Goal: Task Accomplishment & Management: Complete application form

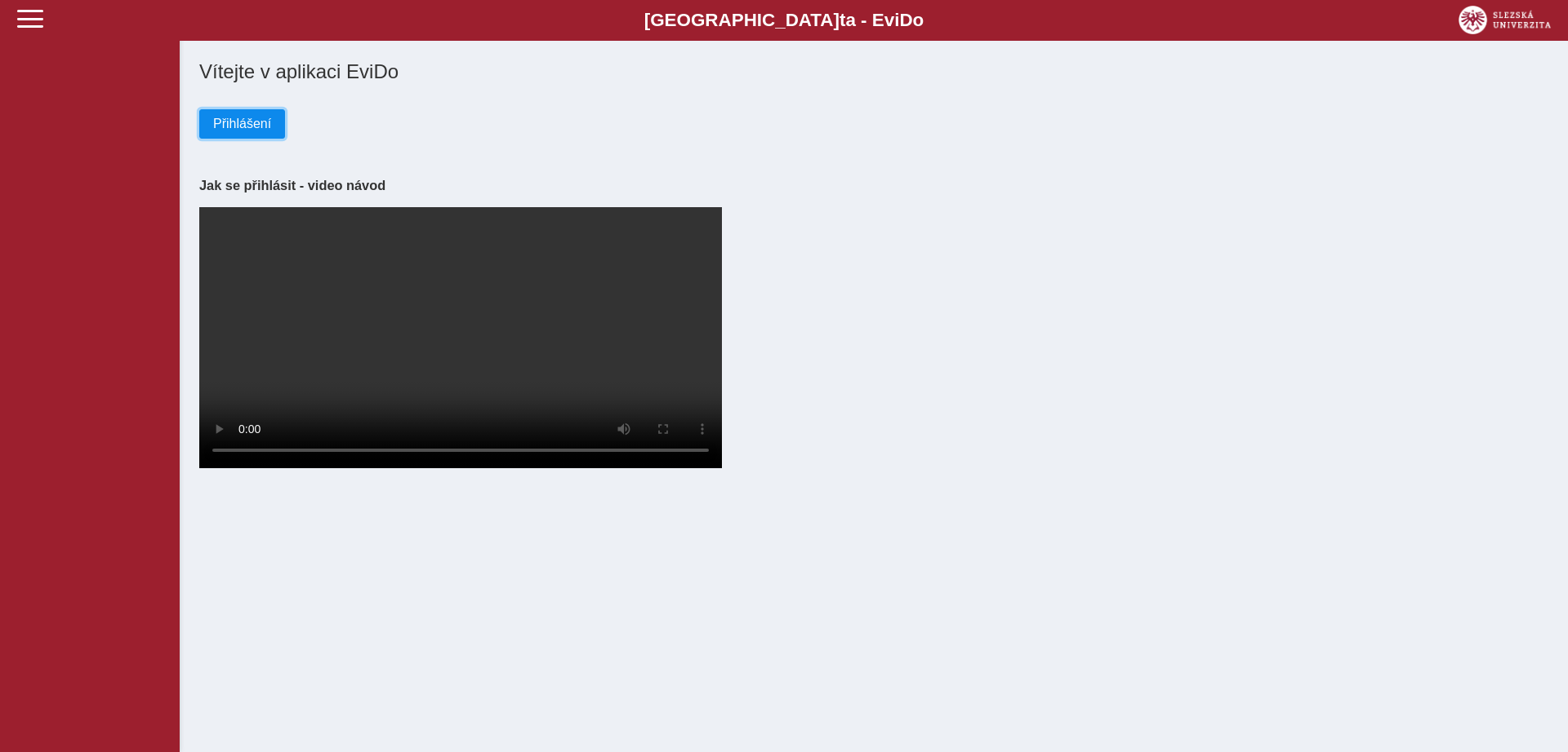
click at [253, 131] on span "Přihlášení" at bounding box center [242, 123] width 58 height 15
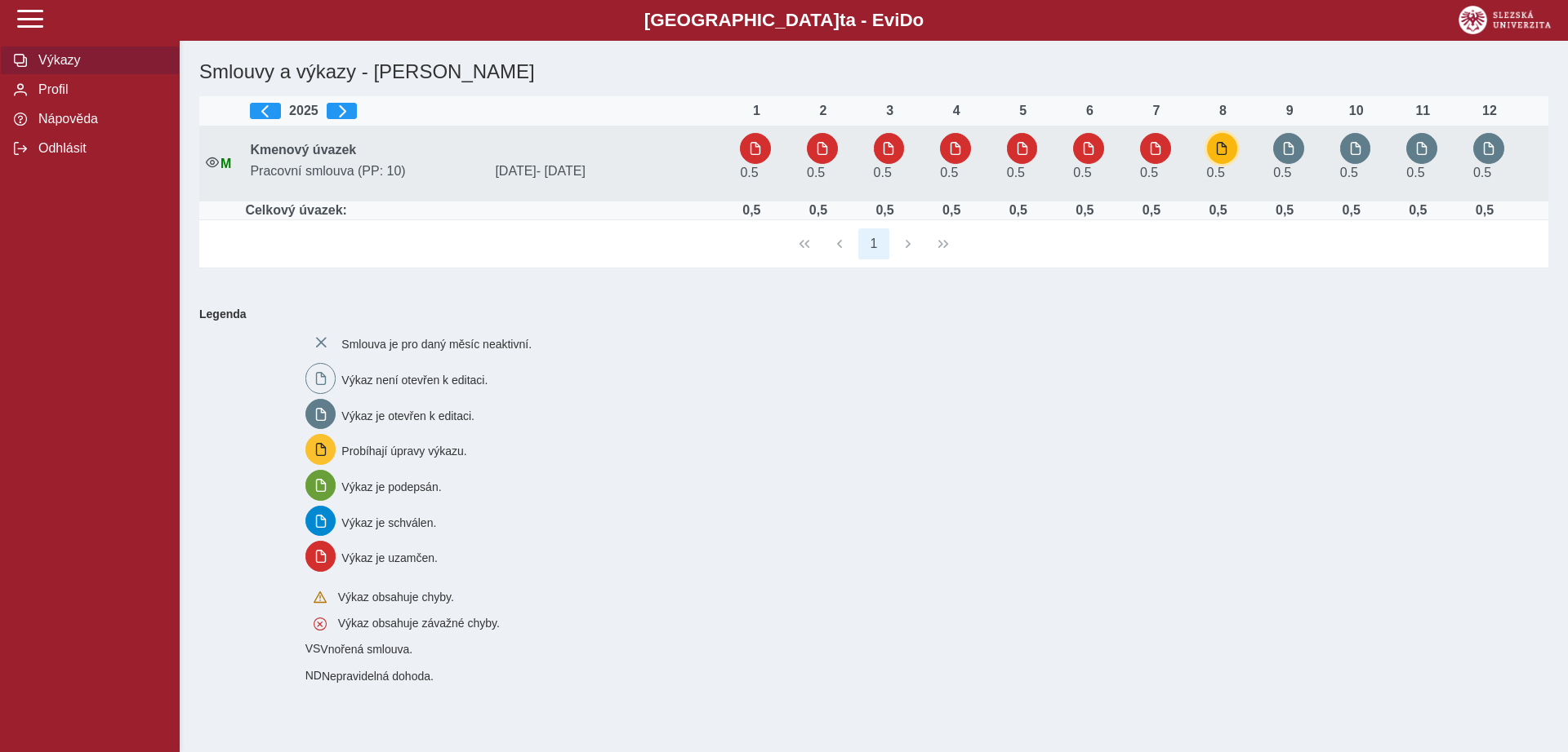
click at [1225, 152] on span "button" at bounding box center [1221, 148] width 13 height 13
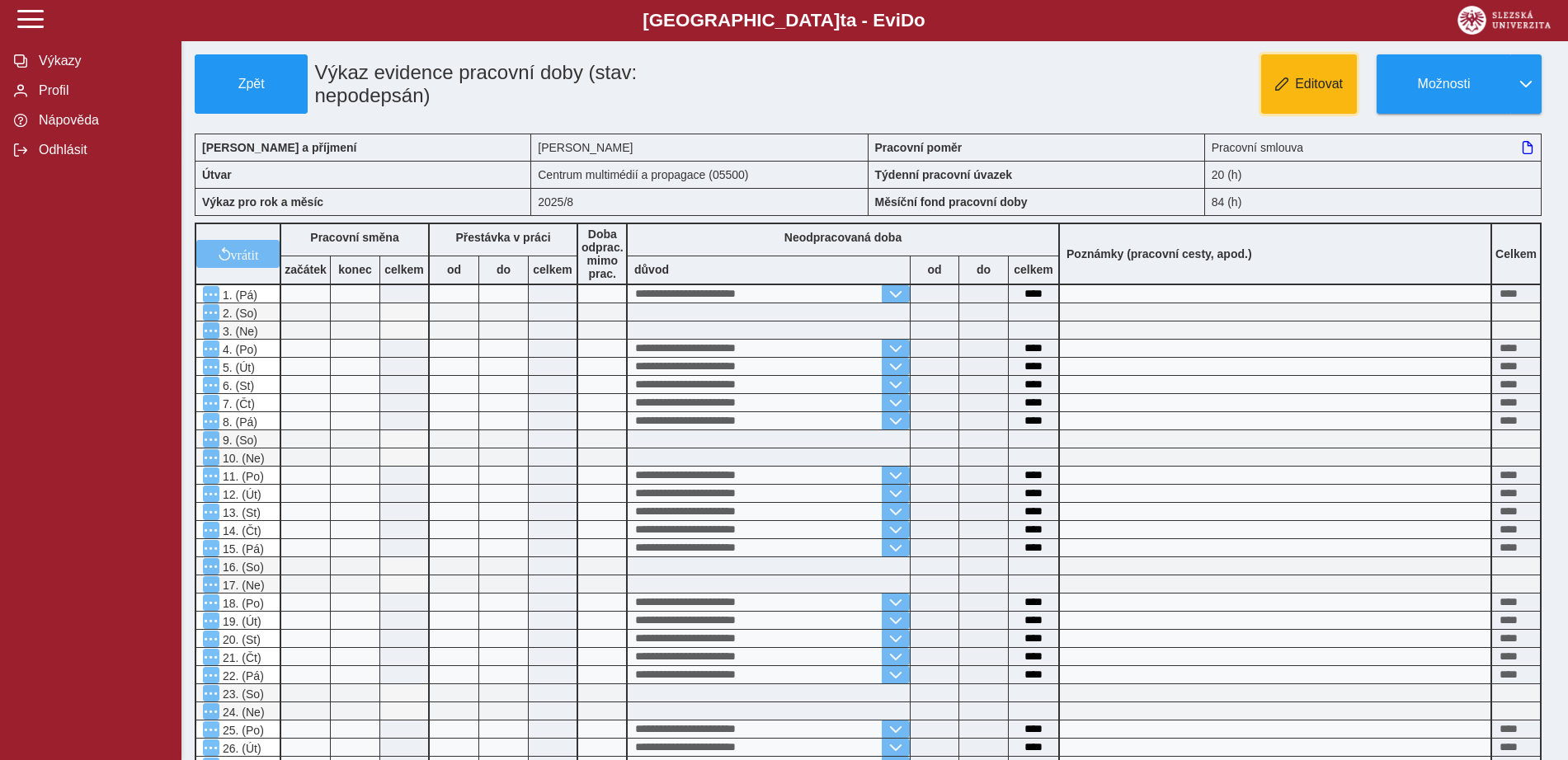
click at [1323, 77] on button "Editovat" at bounding box center [1309, 85] width 96 height 60
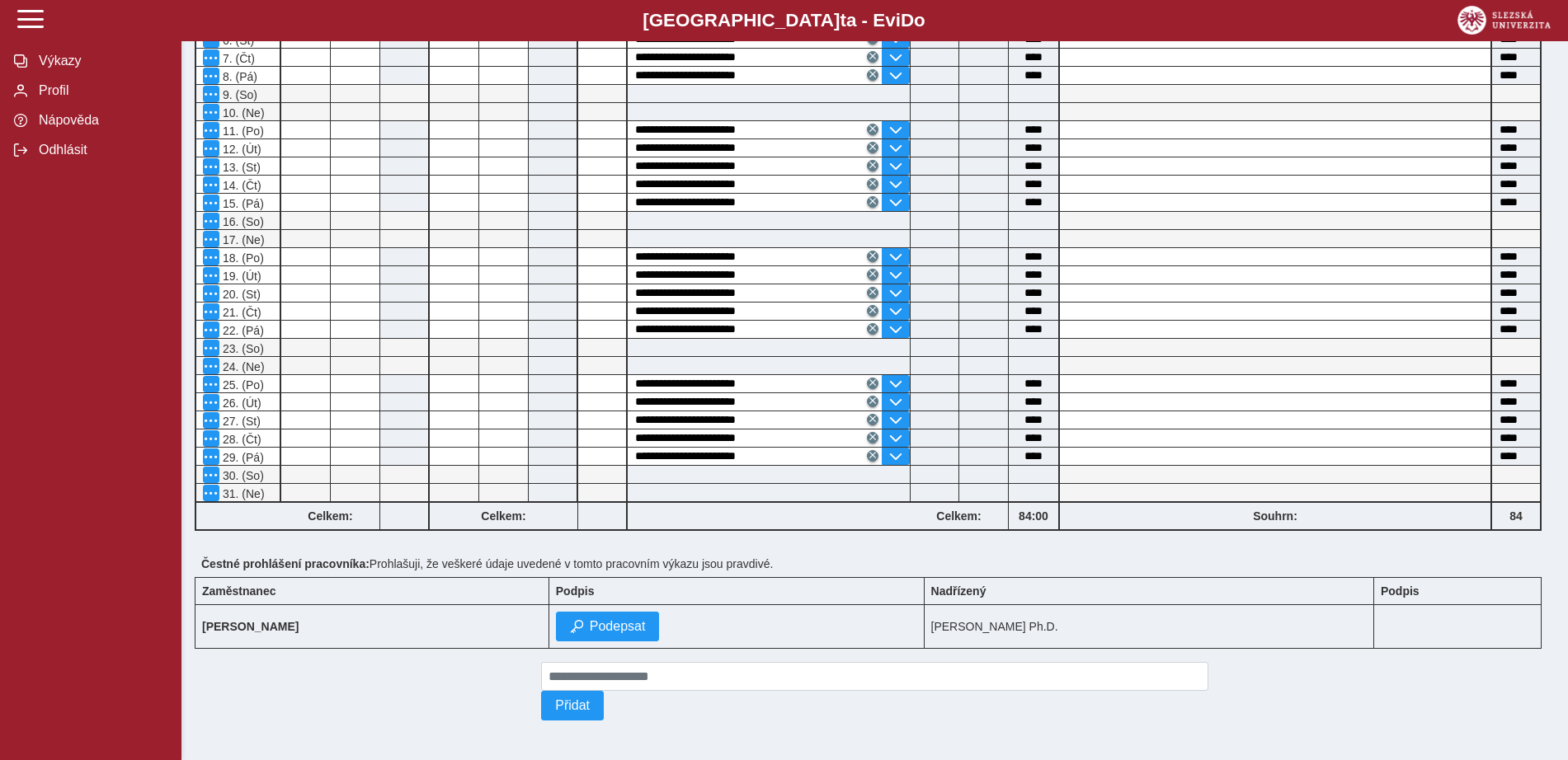
scroll to position [387, 0]
click at [625, 620] on span "Podepsat" at bounding box center [617, 626] width 56 height 15
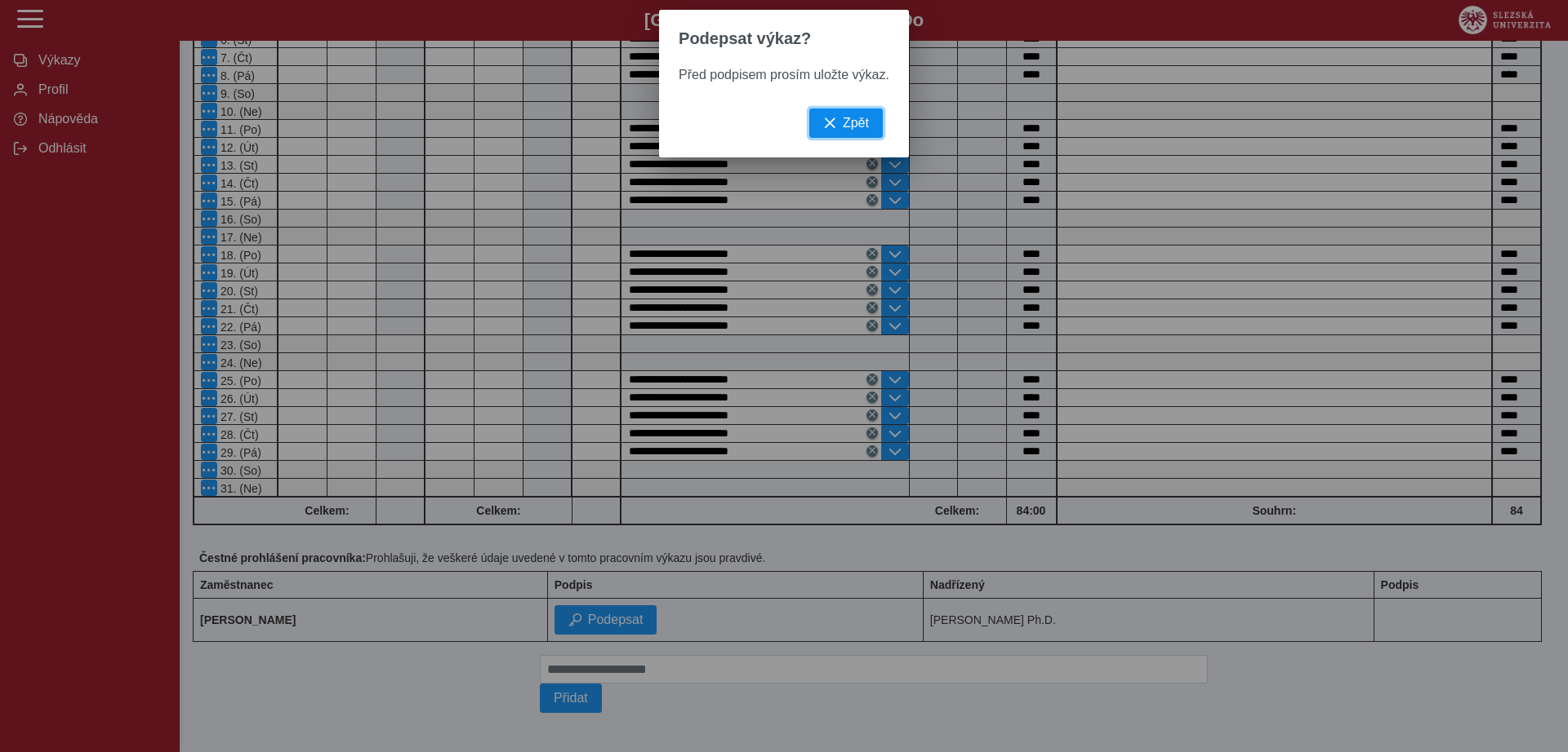
click at [847, 126] on span "Zpět" at bounding box center [855, 122] width 26 height 15
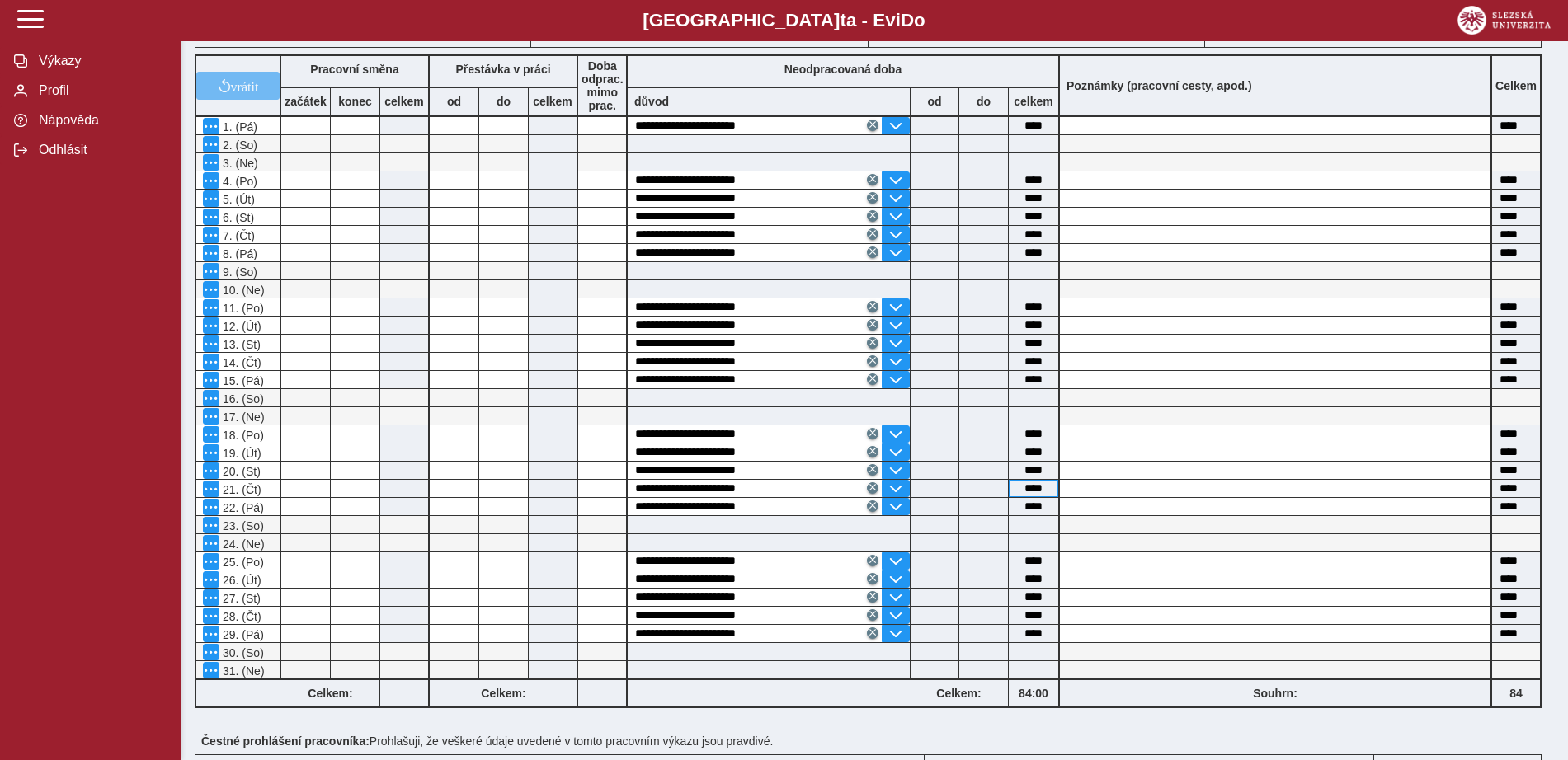
scroll to position [0, 0]
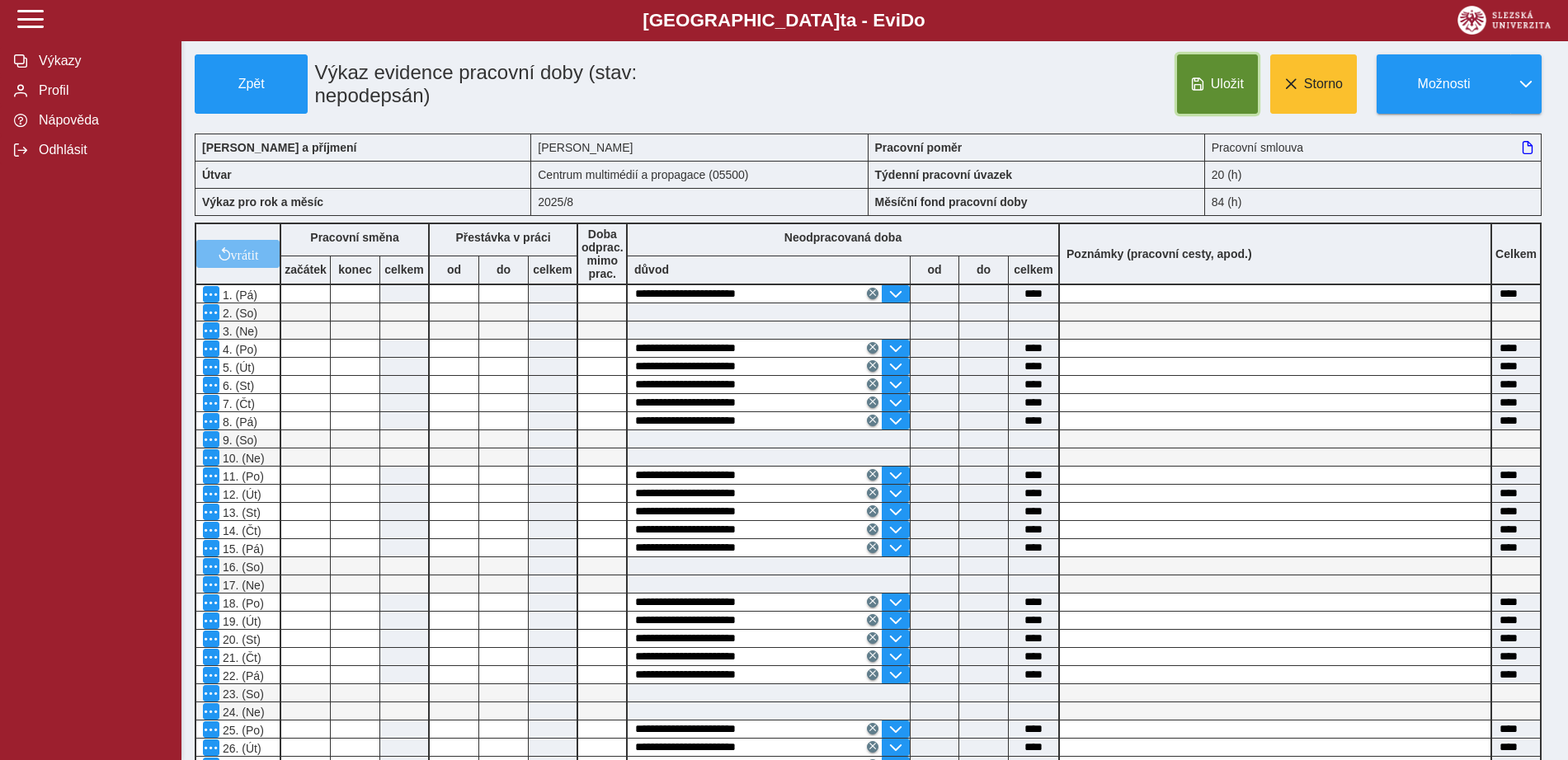
click at [1211, 84] on span "Uložit" at bounding box center [1227, 84] width 33 height 15
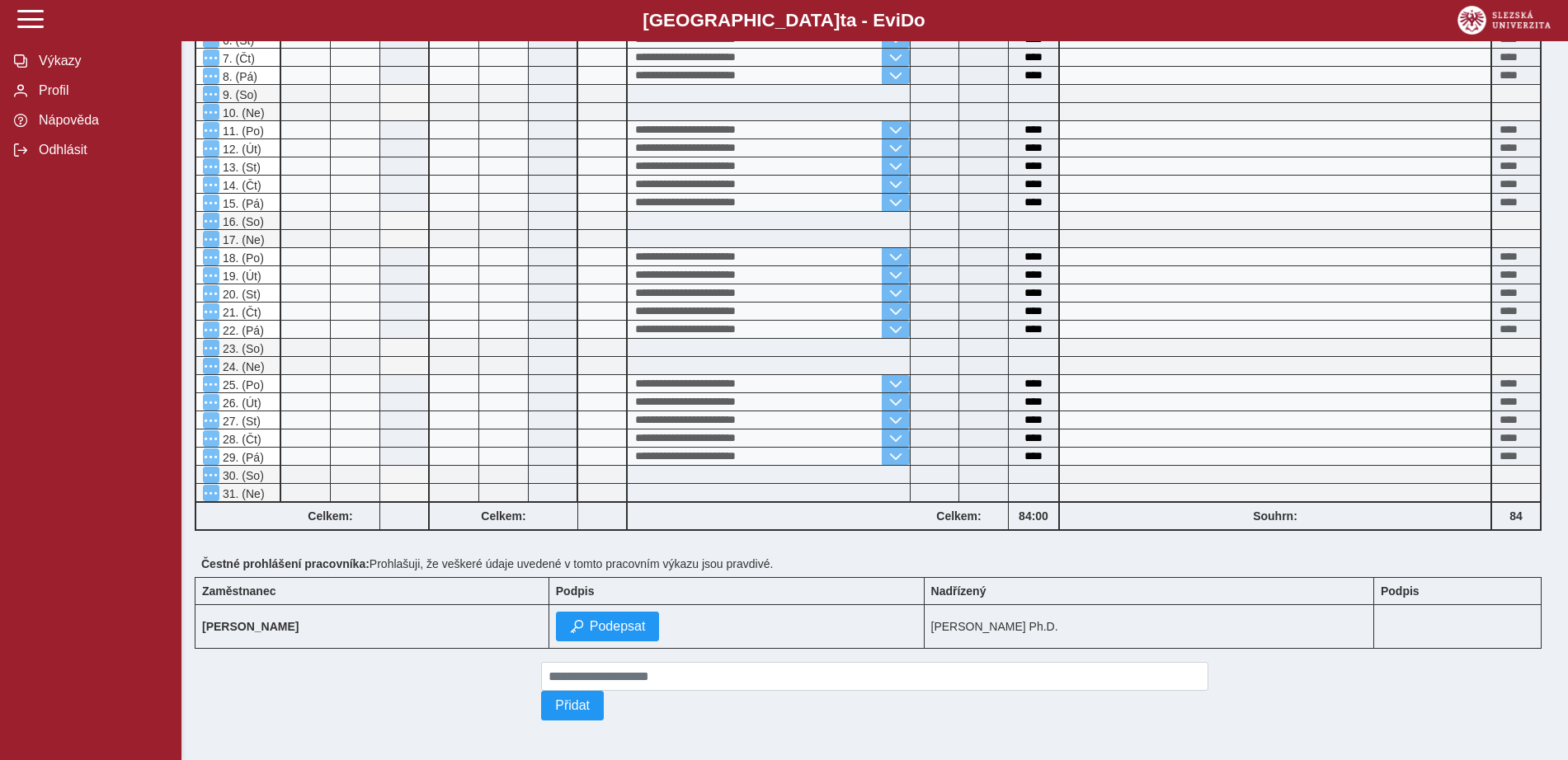
scroll to position [387, 0]
click at [622, 619] on span "Podepsat" at bounding box center [617, 626] width 56 height 15
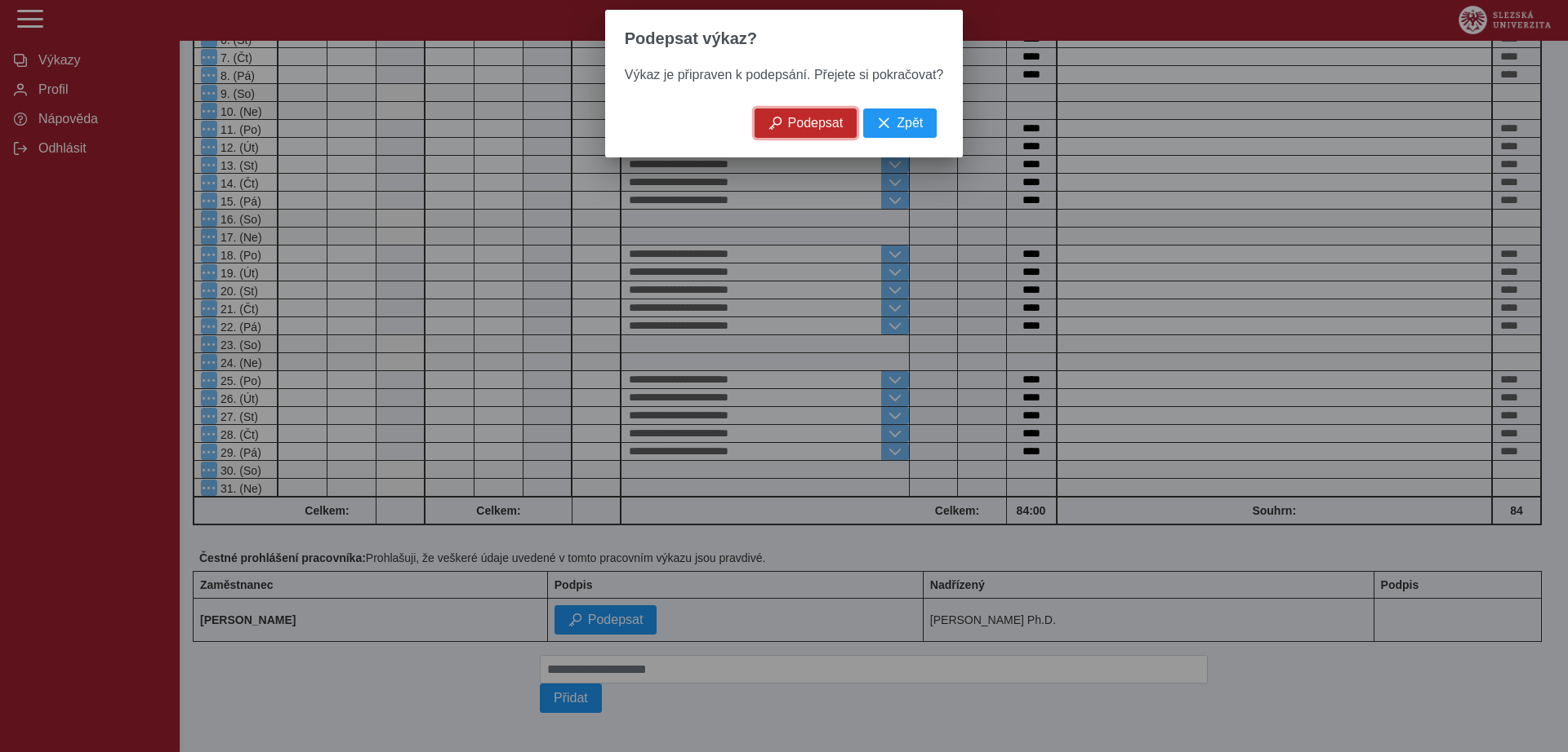
click at [828, 130] on span "Podepsat" at bounding box center [816, 122] width 55 height 15
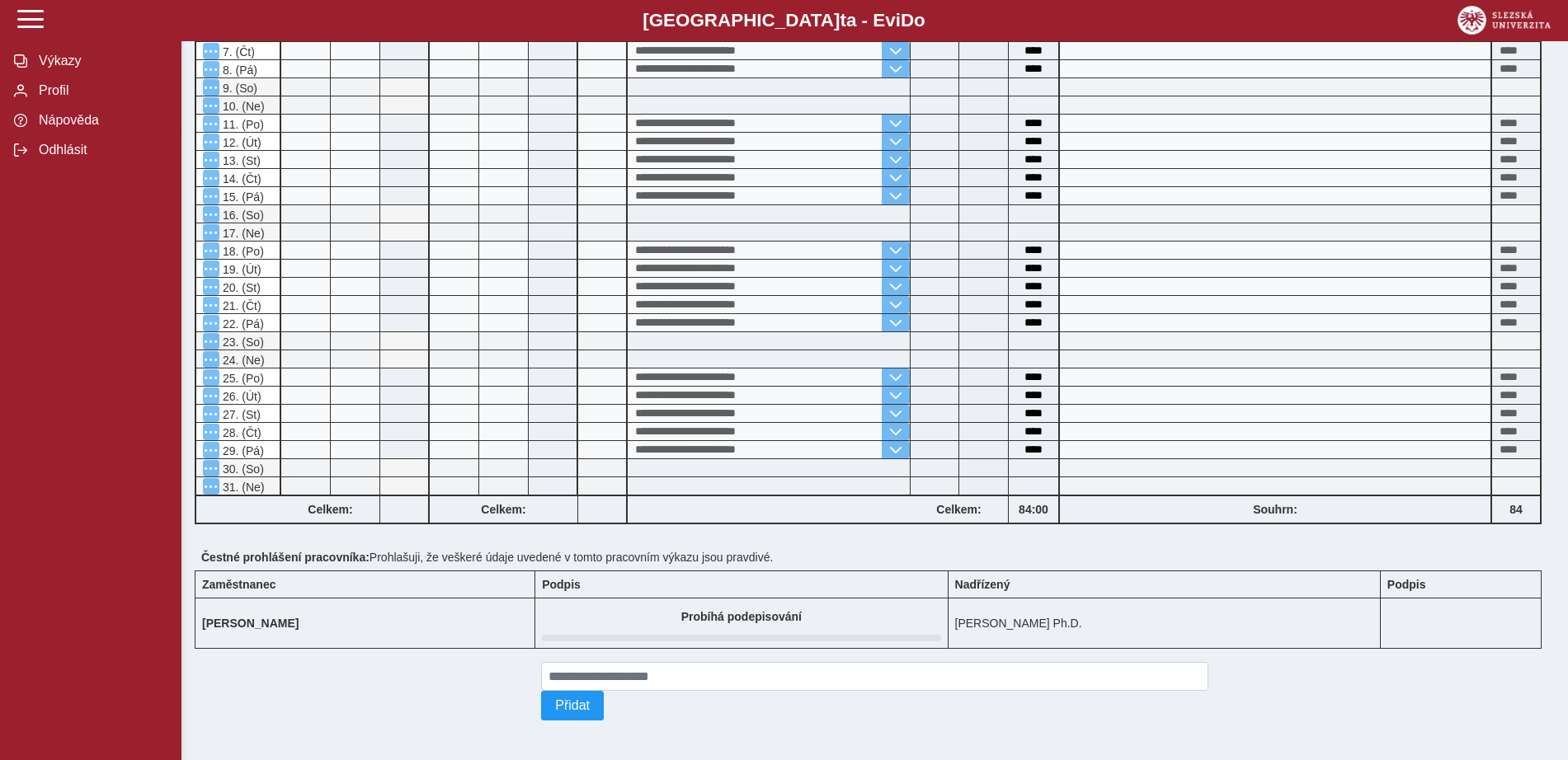
scroll to position [0, 0]
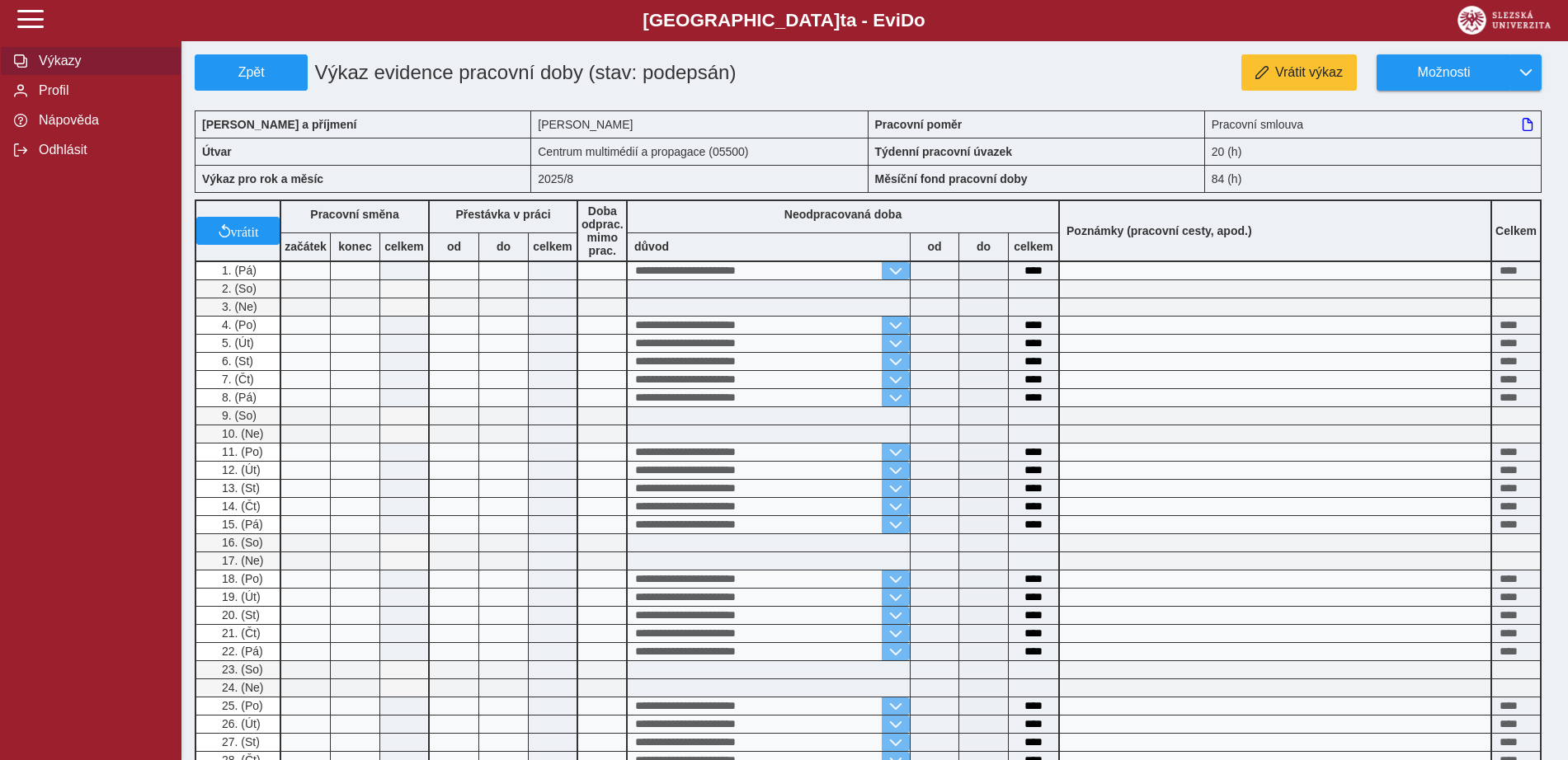
click at [77, 69] on span "Výkazy" at bounding box center [101, 61] width 134 height 15
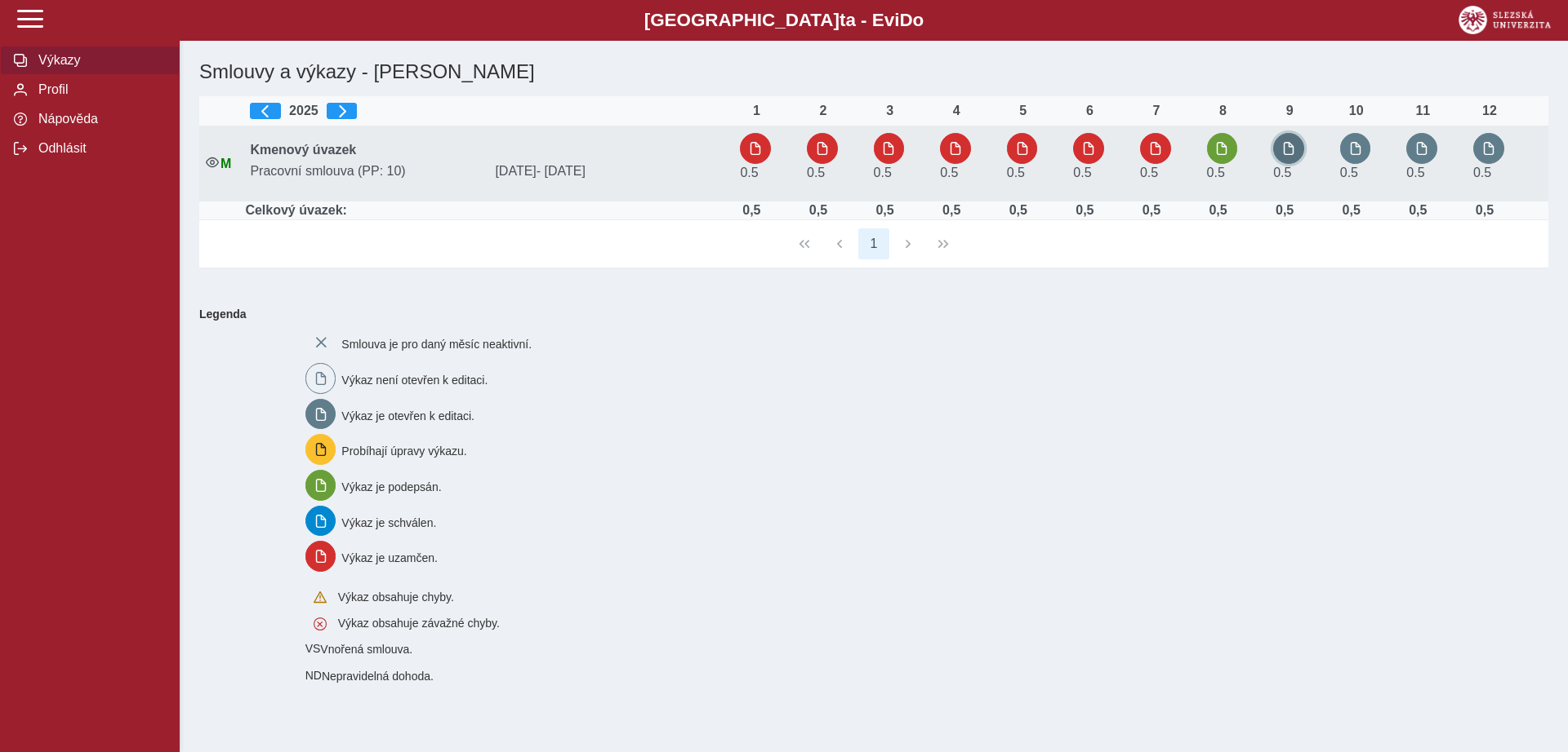
click at [1298, 147] on button "button" at bounding box center [1288, 148] width 31 height 31
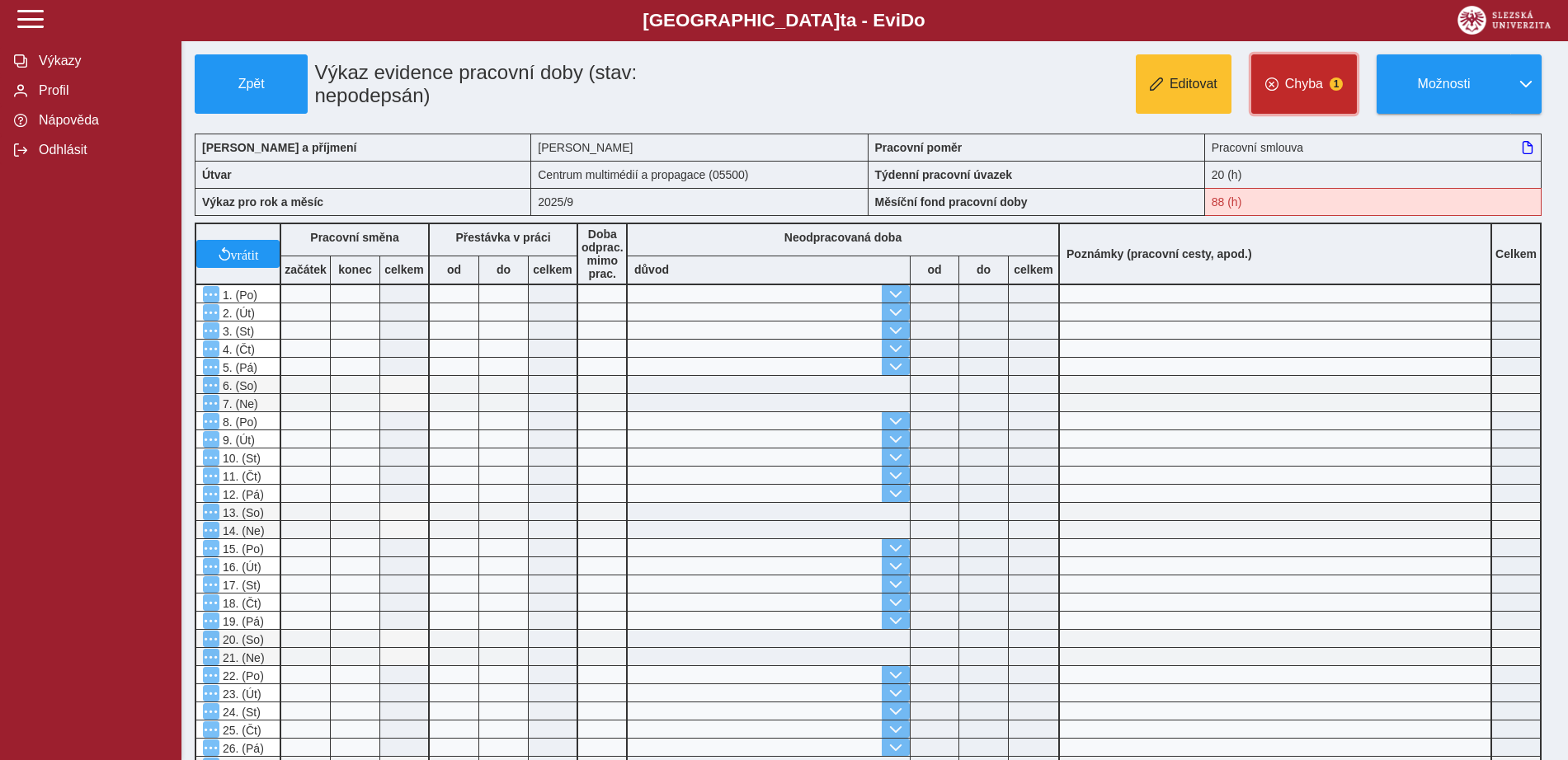
click at [1306, 88] on span "Chyba" at bounding box center [1304, 84] width 38 height 15
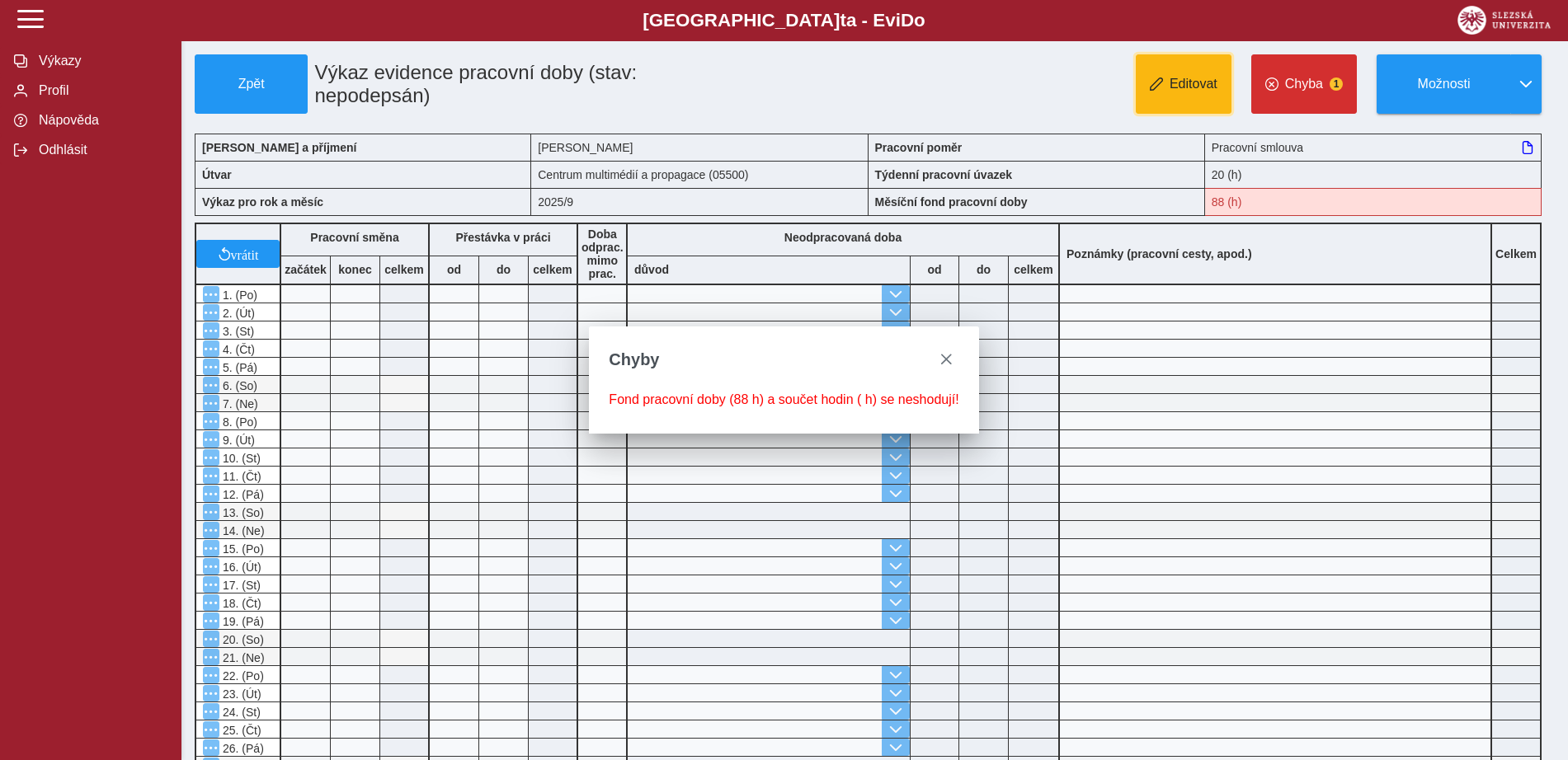
click at [1196, 103] on button "Editovat" at bounding box center [1184, 85] width 96 height 60
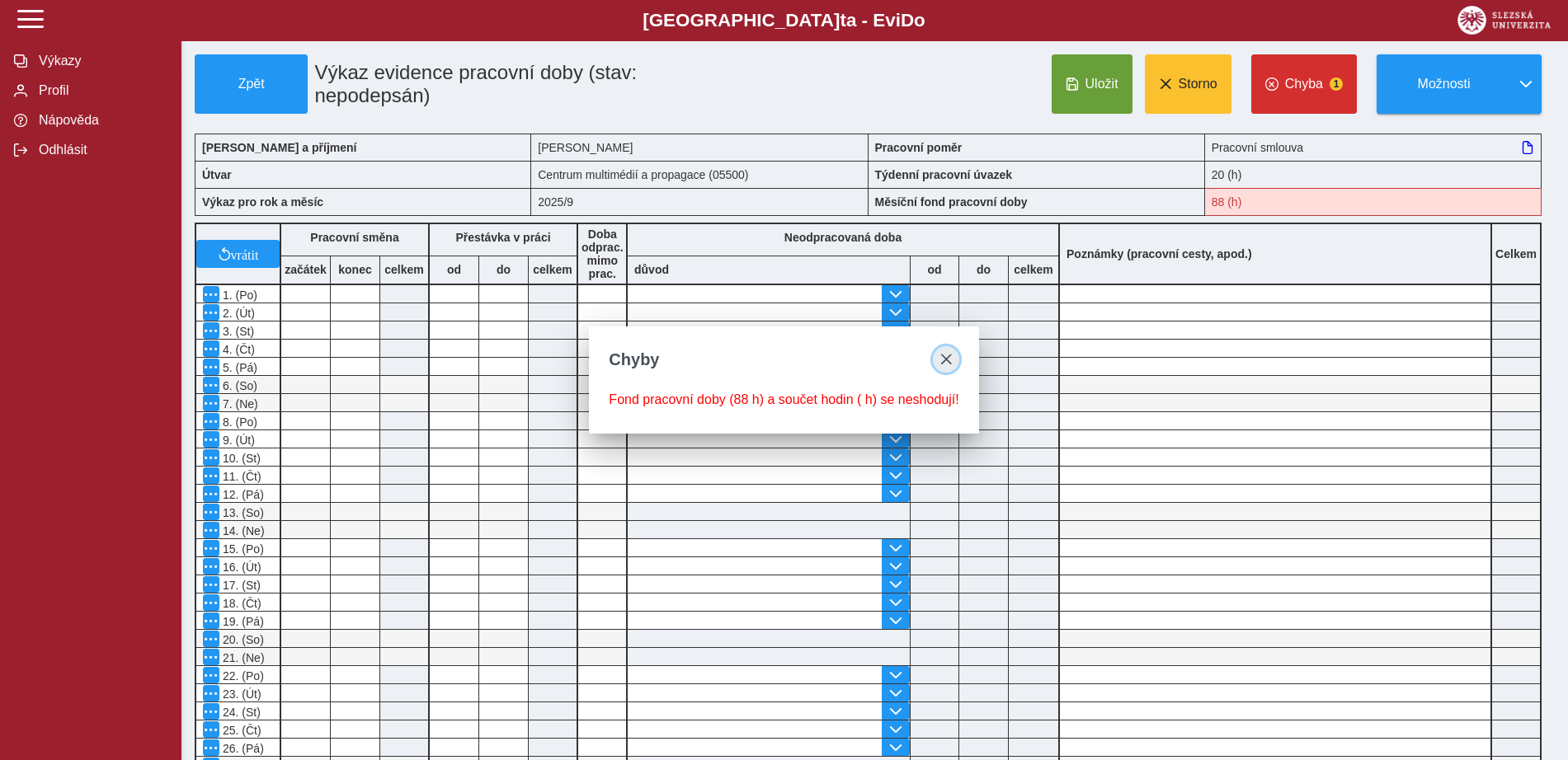
click at [940, 356] on span "close" at bounding box center [946, 359] width 13 height 13
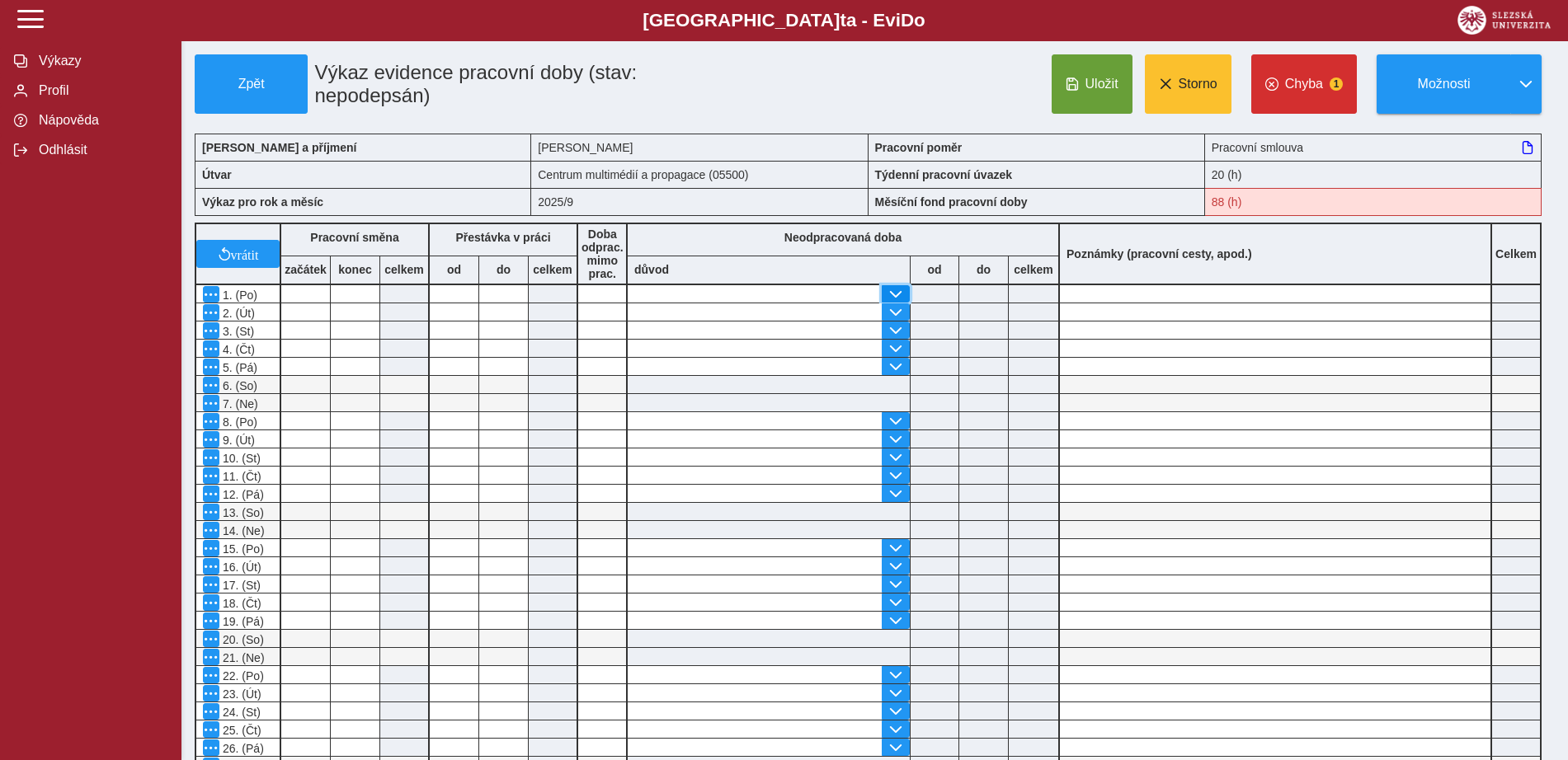
click at [896, 301] on span "button" at bounding box center [895, 294] width 13 height 13
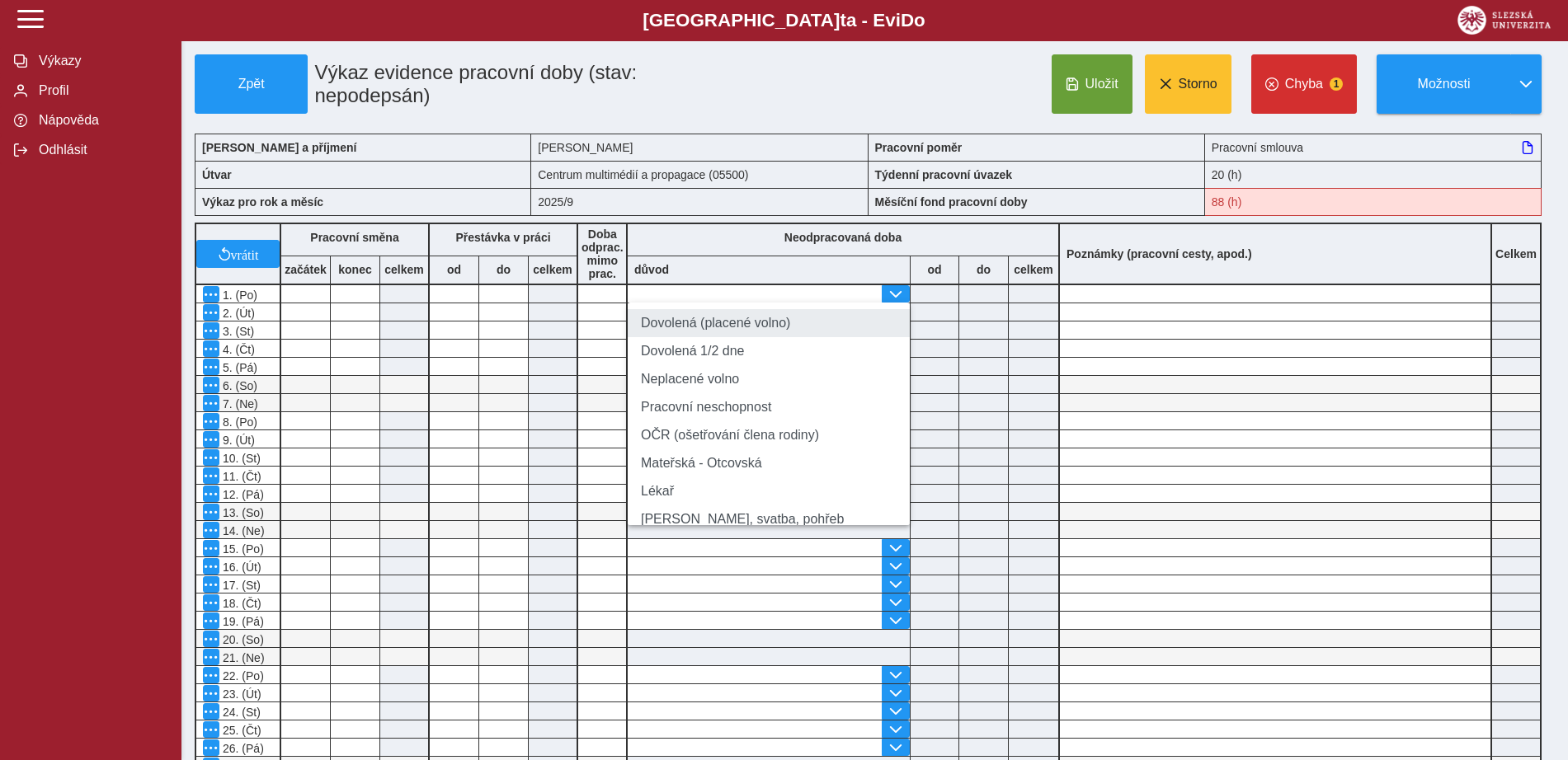
click at [817, 337] on li "Dovolená (placené volno)" at bounding box center [768, 323] width 282 height 28
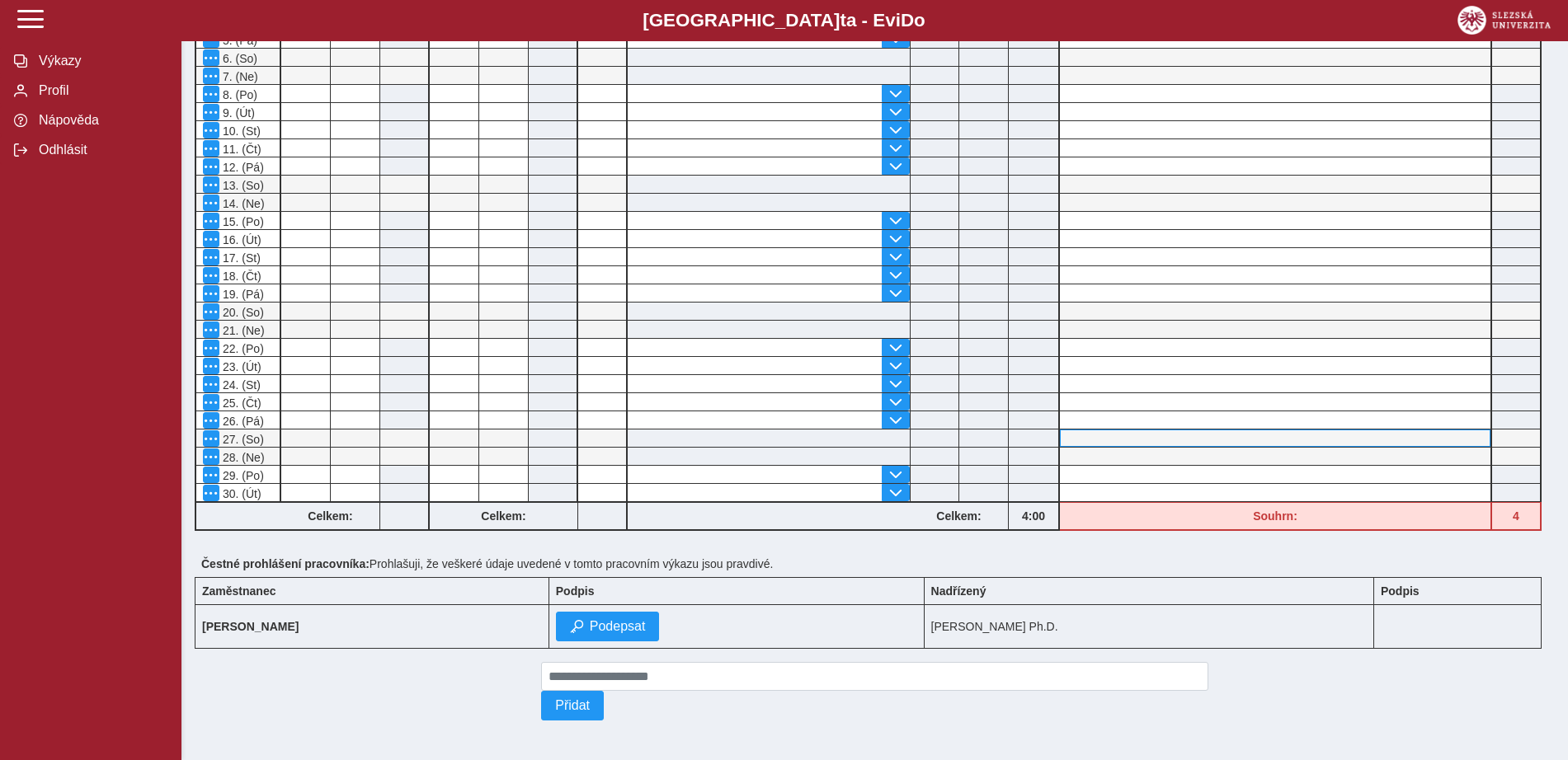
scroll to position [60, 0]
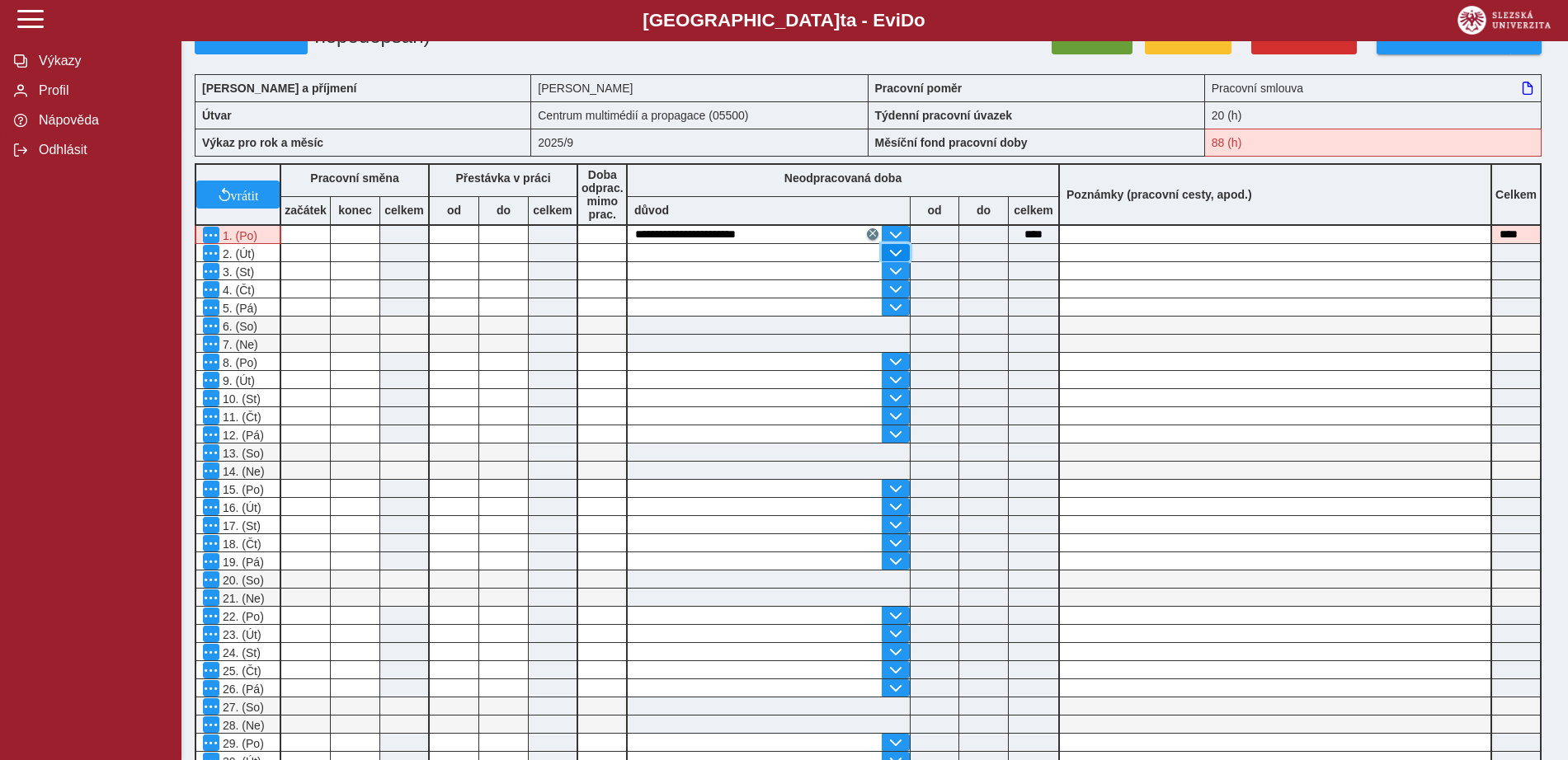
click at [892, 260] on span "button" at bounding box center [895, 252] width 13 height 13
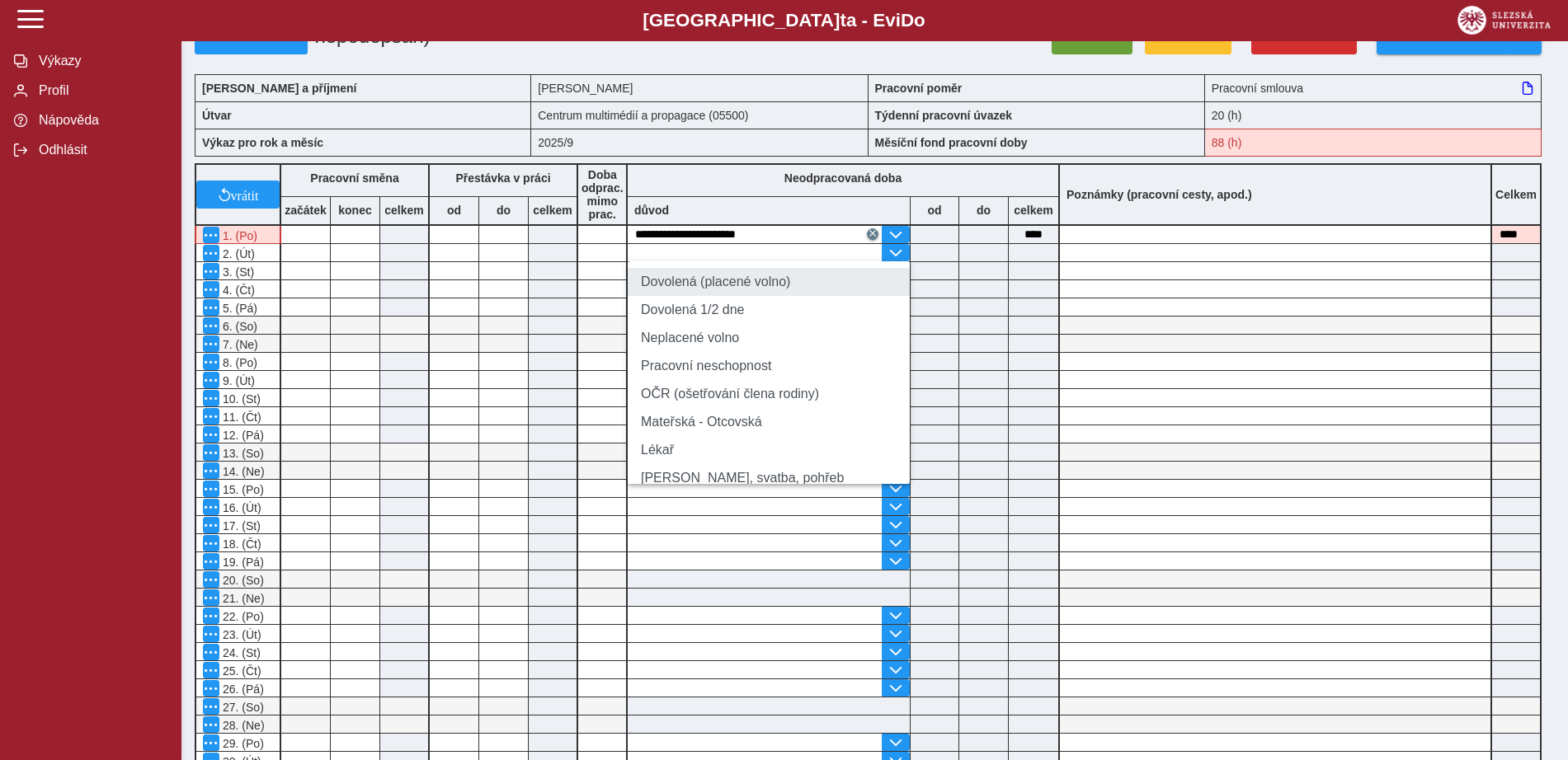
click at [854, 296] on li "Dovolená (placené volno)" at bounding box center [768, 282] width 282 height 28
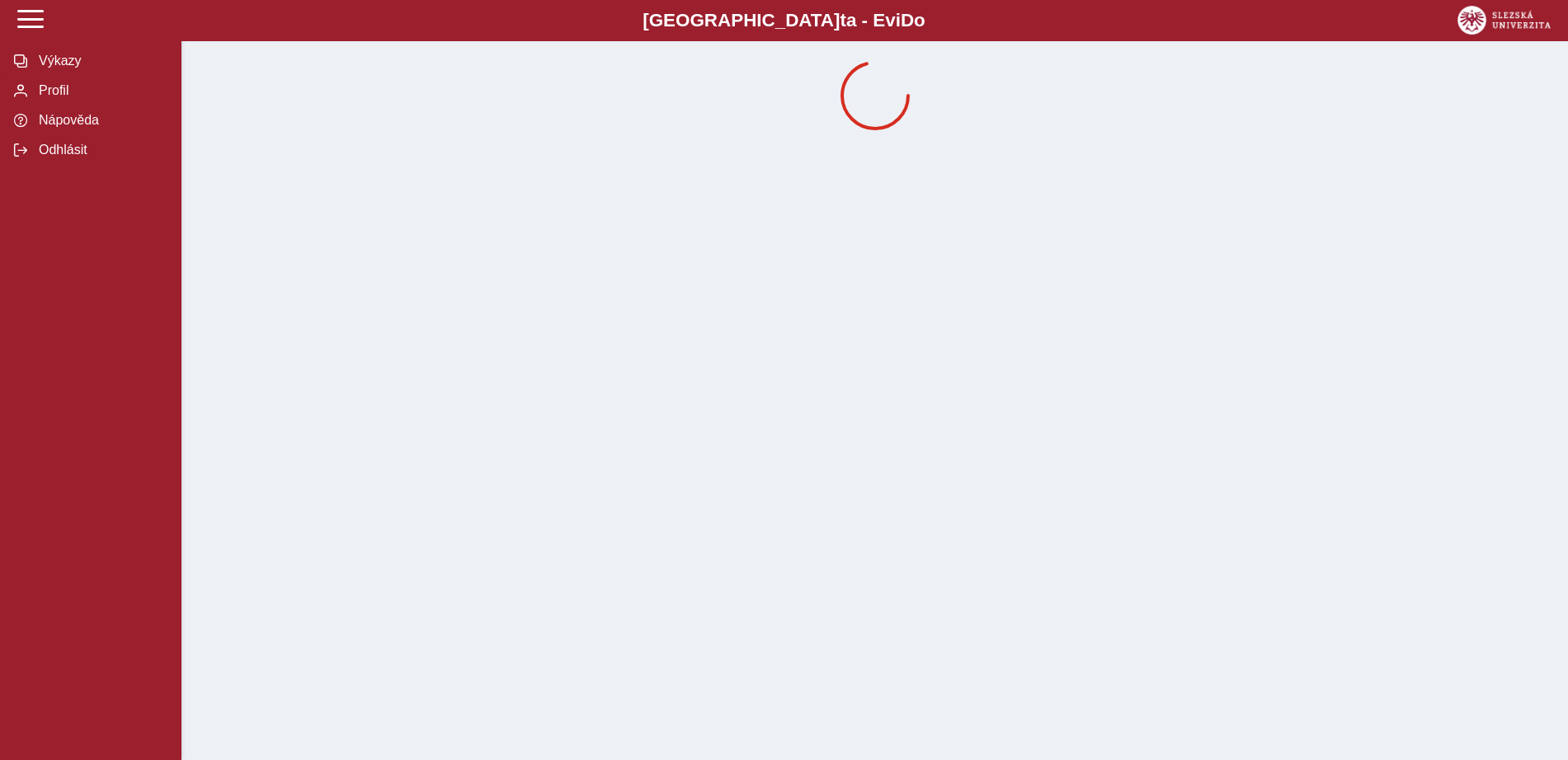
scroll to position [0, 0]
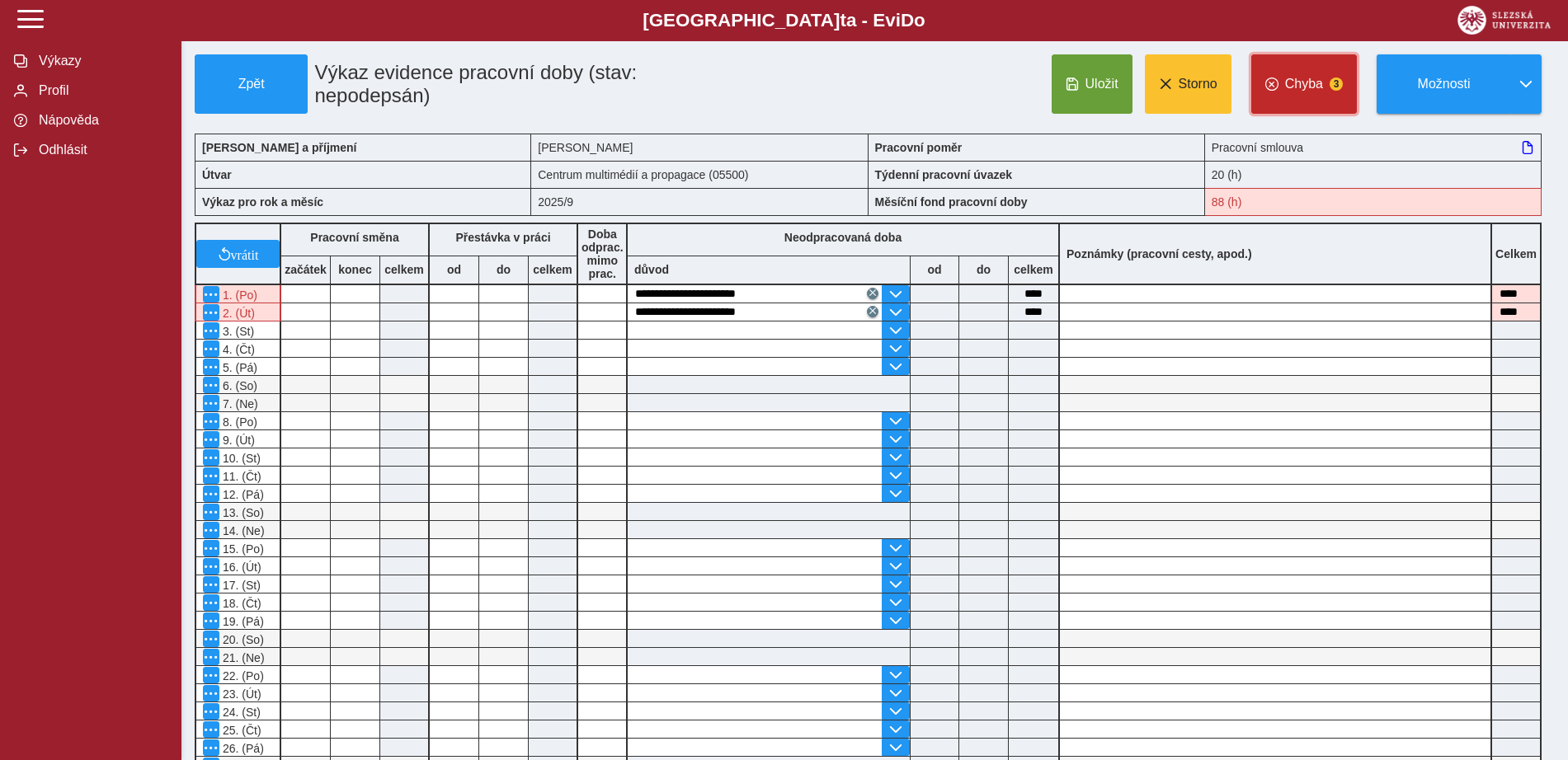
click at [1305, 88] on span "Chyba" at bounding box center [1304, 84] width 38 height 15
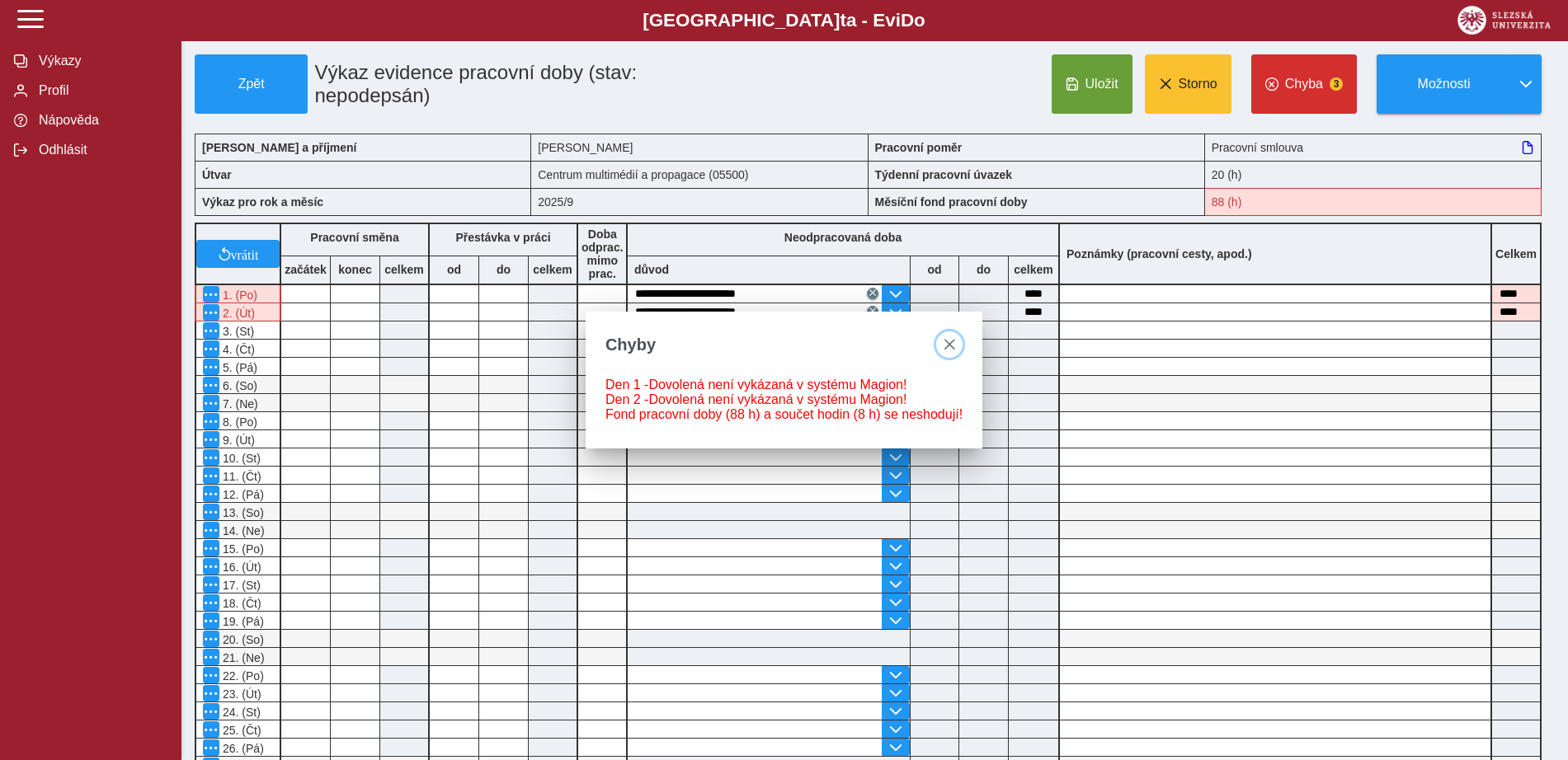
click at [956, 340] on button "close" at bounding box center [950, 344] width 26 height 26
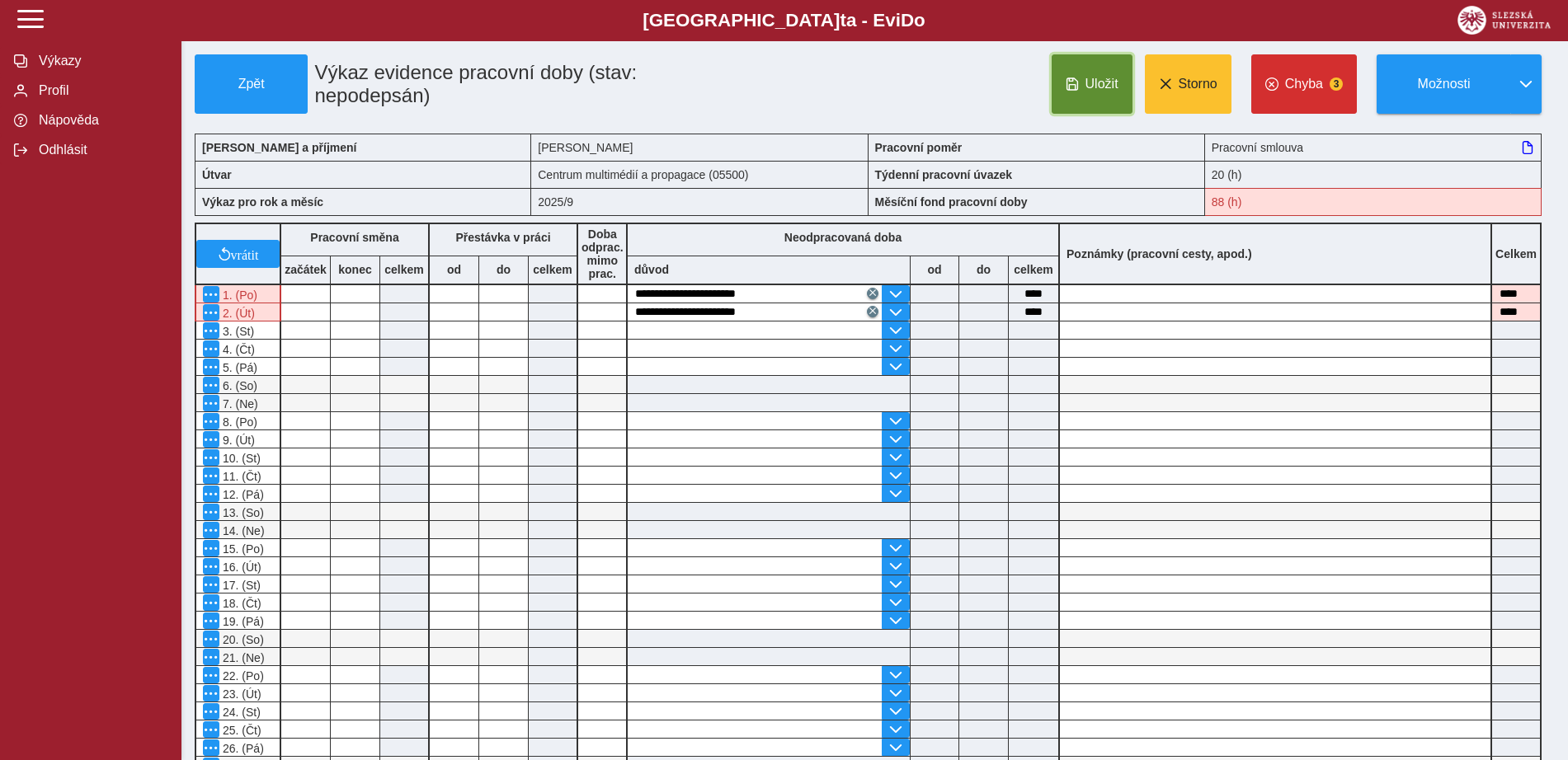
click at [1114, 92] on span "Uložit" at bounding box center [1101, 84] width 33 height 15
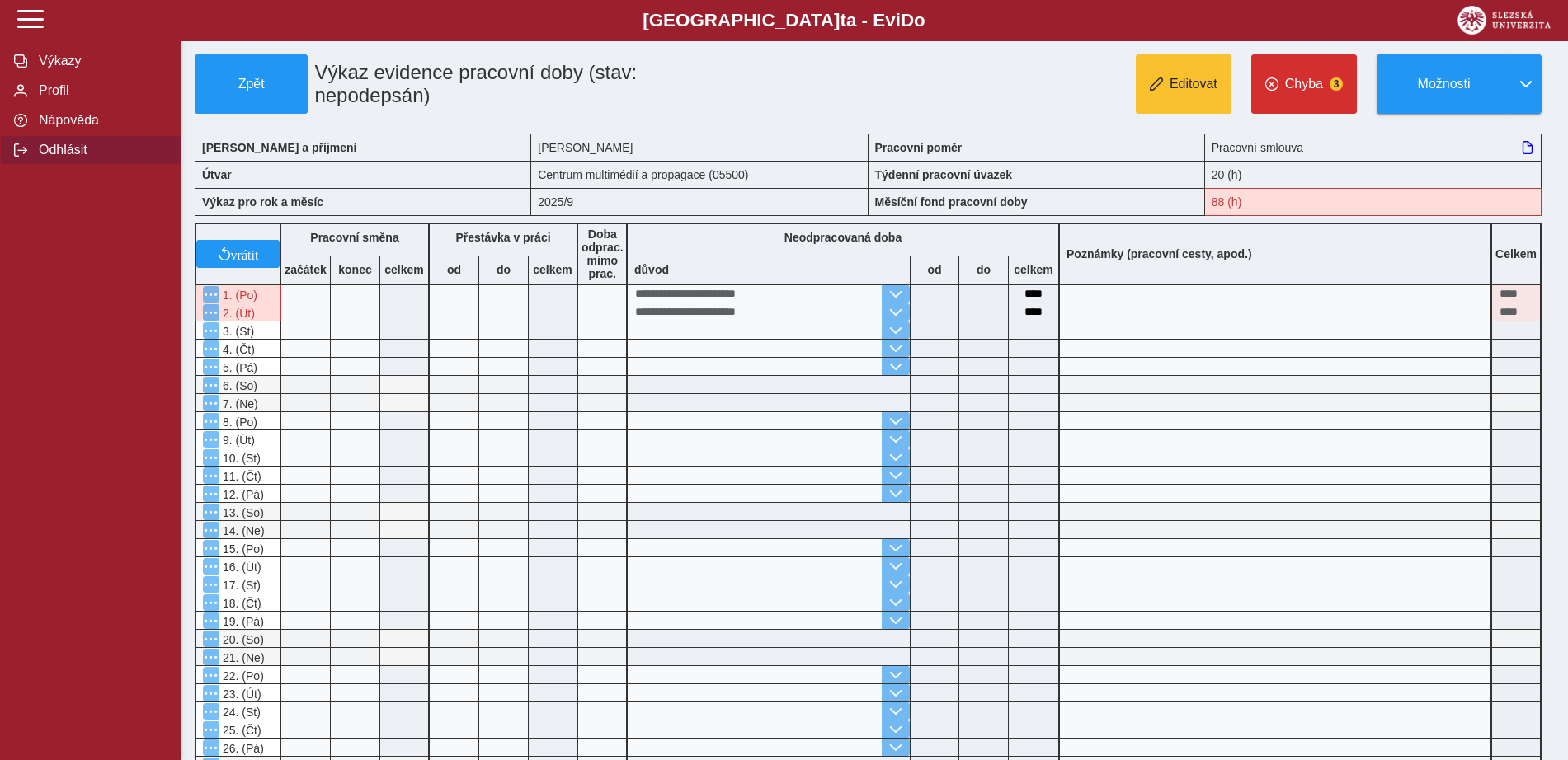
click at [63, 158] on span "Odhlásit" at bounding box center [101, 150] width 134 height 15
click at [255, 89] on span "Zpět" at bounding box center [251, 84] width 98 height 15
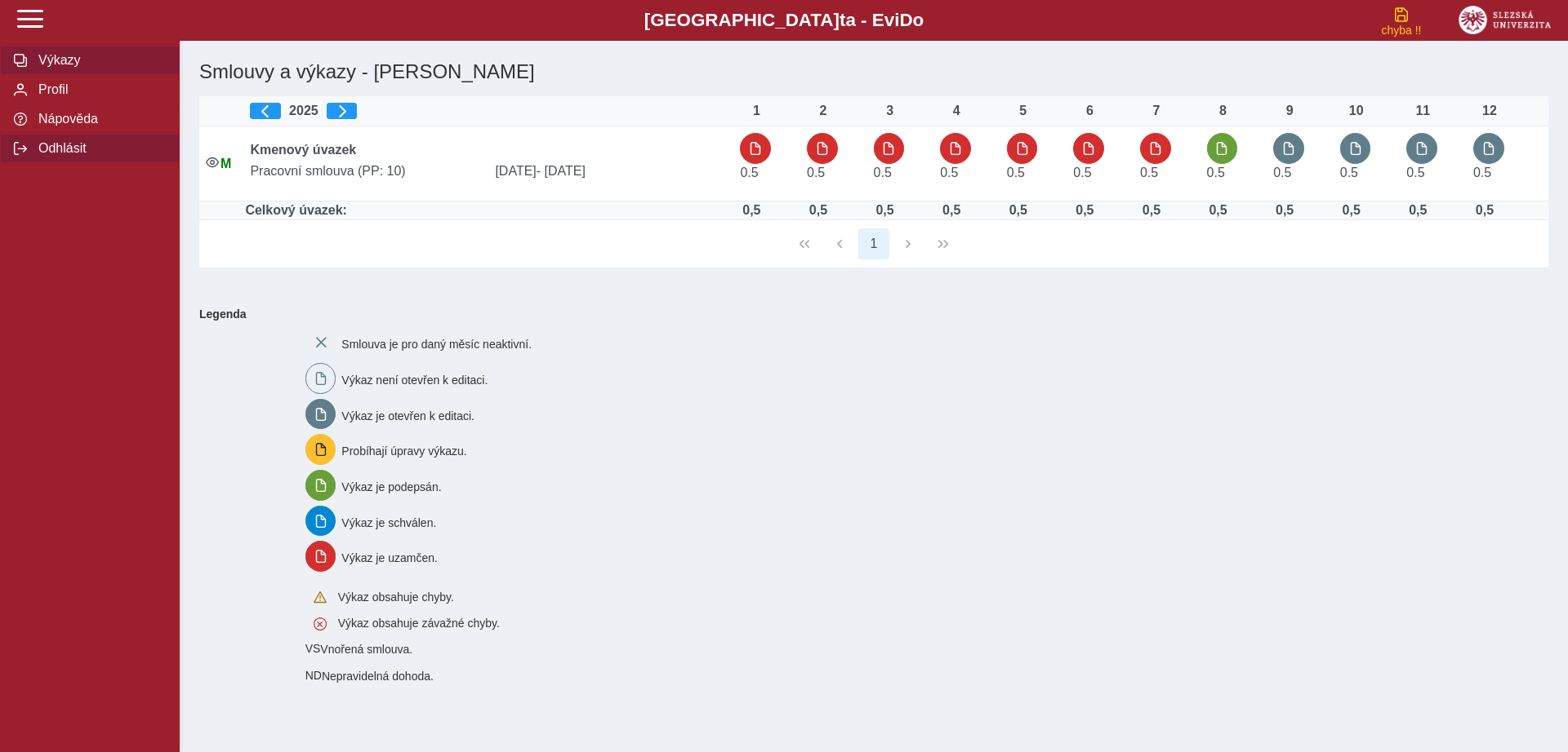
click at [64, 156] on span "Odhlásit" at bounding box center [100, 148] width 132 height 15
click at [1404, 8] on div at bounding box center [1401, 14] width 15 height 15
click at [1401, 14] on div at bounding box center [1401, 14] width 15 height 15
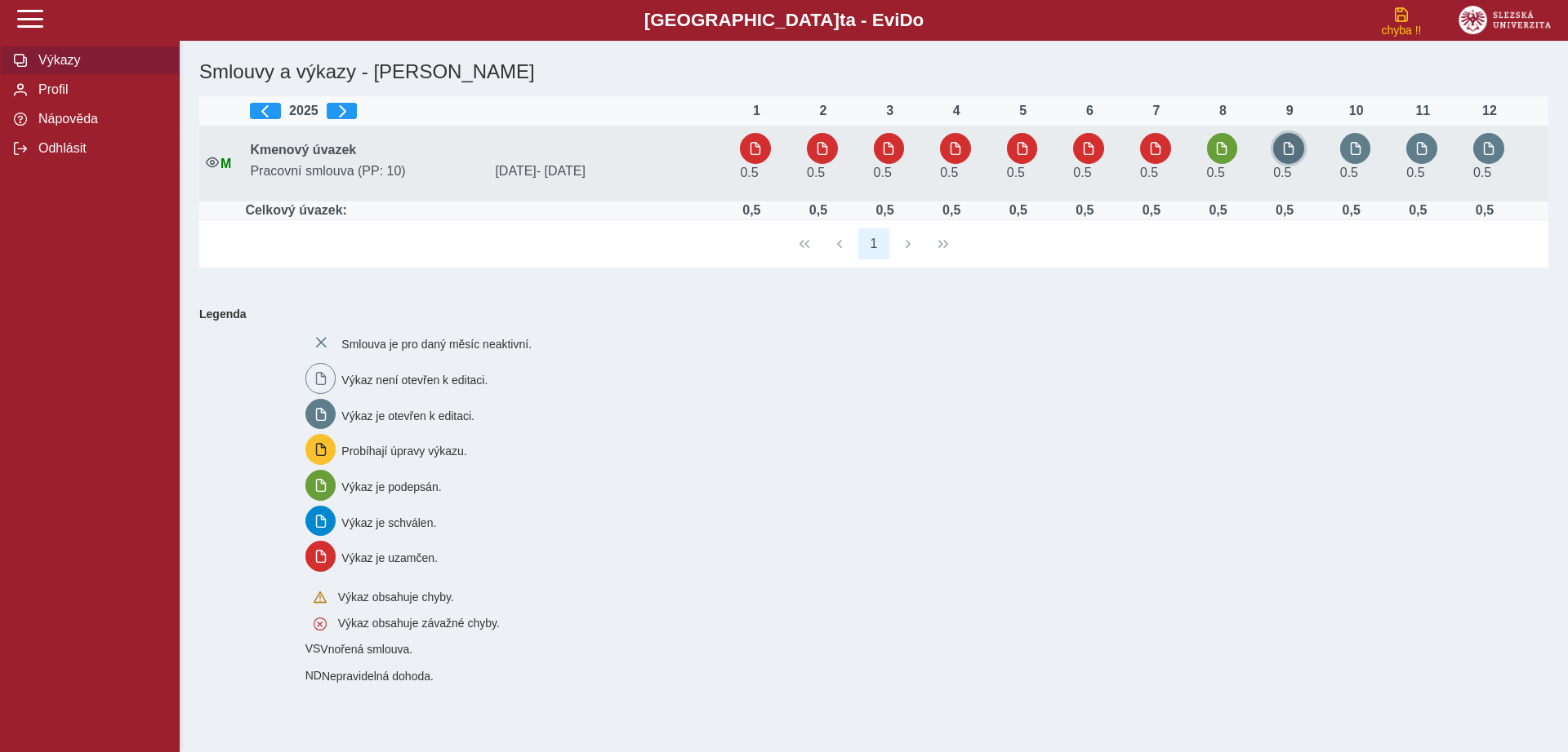
click at [1295, 155] on span "button" at bounding box center [1288, 148] width 13 height 13
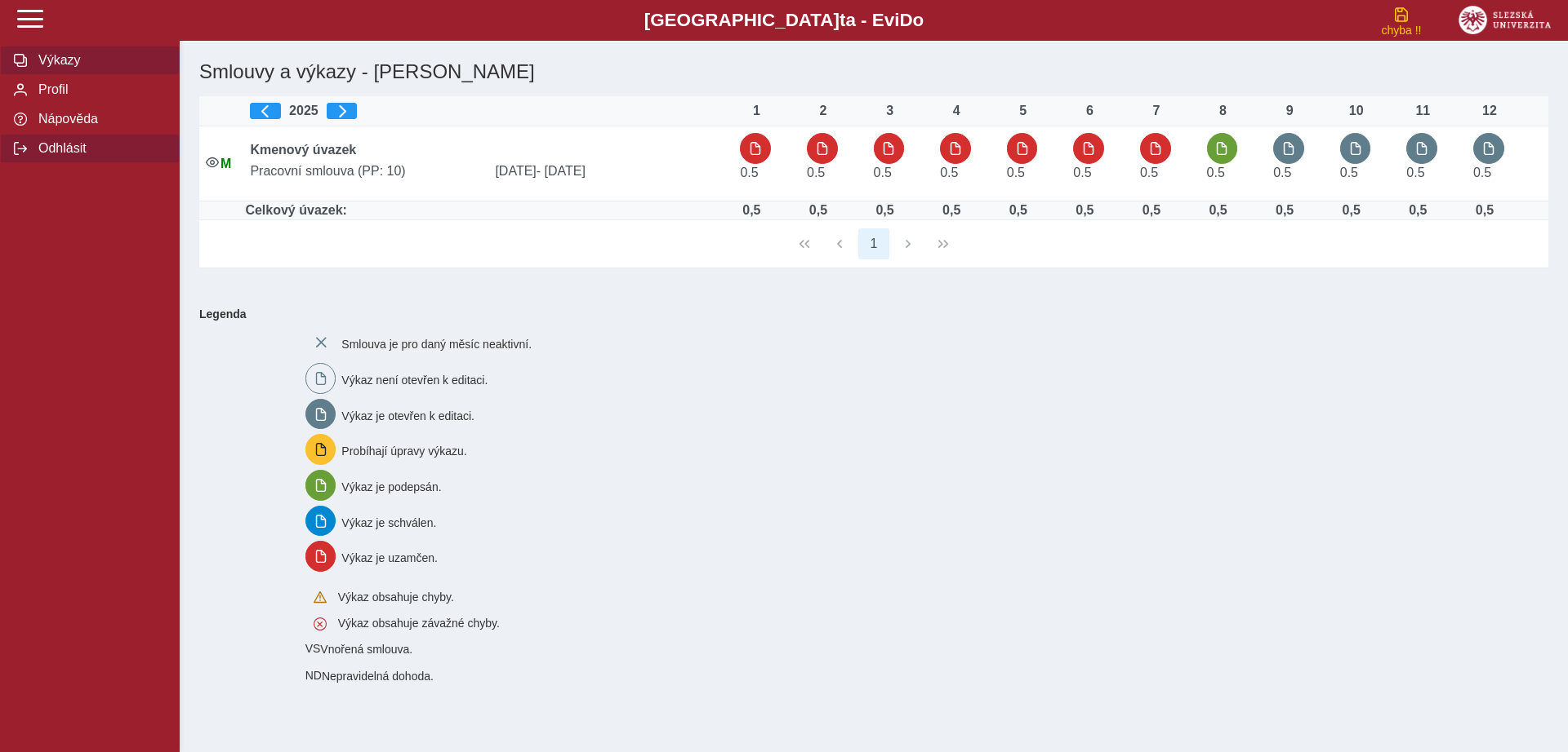
click at [70, 156] on span "Odhlásit" at bounding box center [100, 148] width 132 height 15
click at [69, 126] on span "Nápověda" at bounding box center [100, 118] width 132 height 15
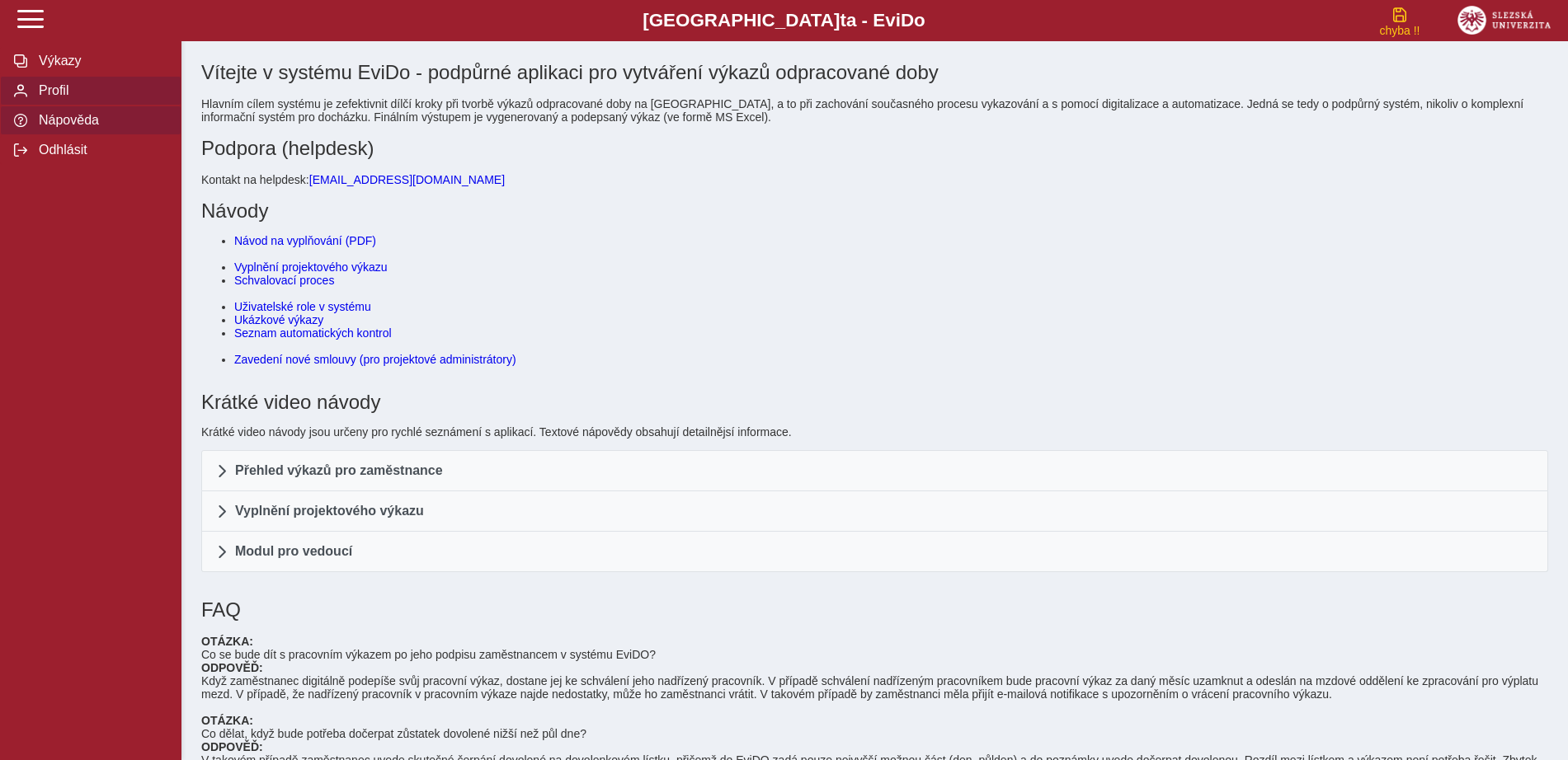
click at [65, 98] on span "Profil" at bounding box center [101, 91] width 134 height 15
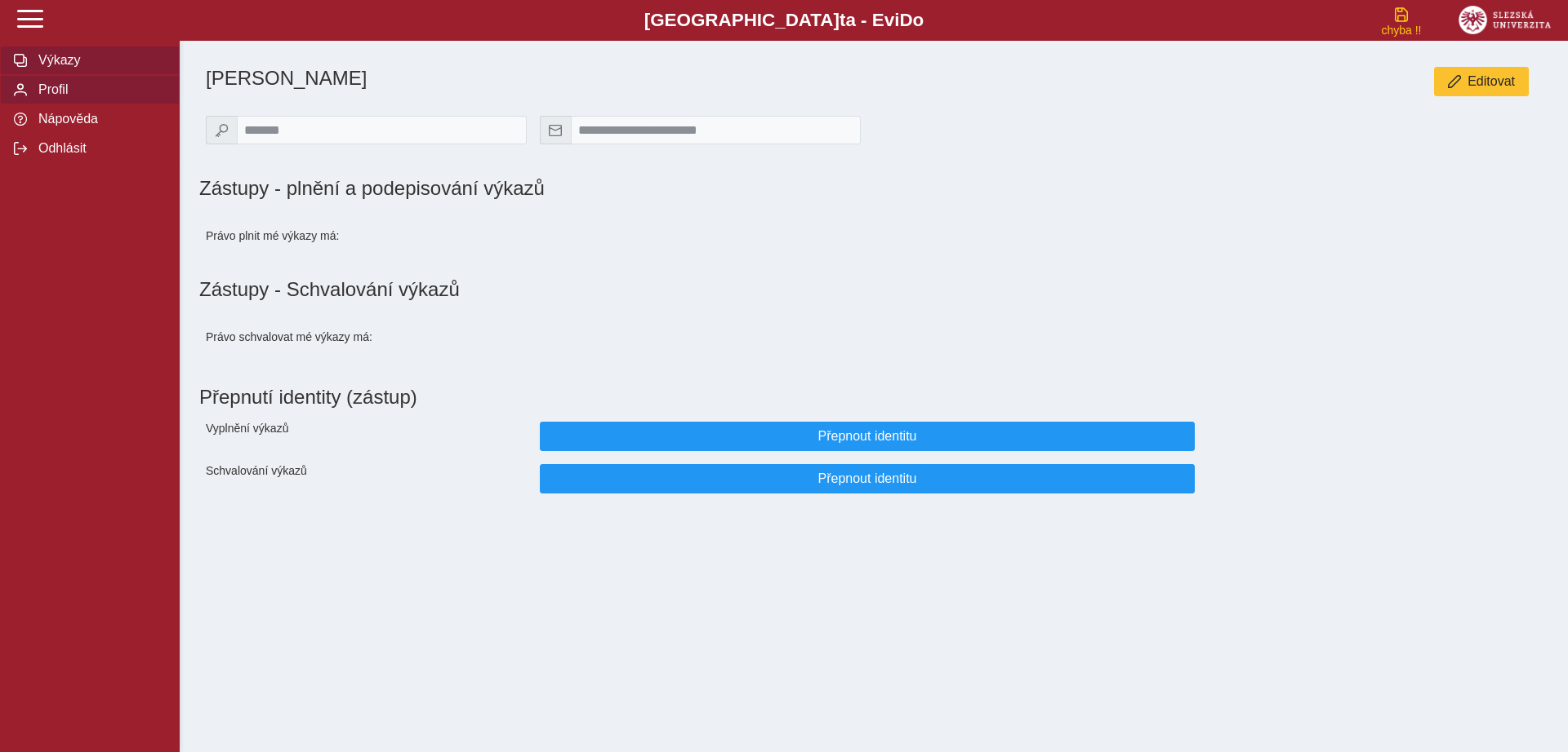
click at [64, 59] on span "Výkazy" at bounding box center [100, 60] width 132 height 15
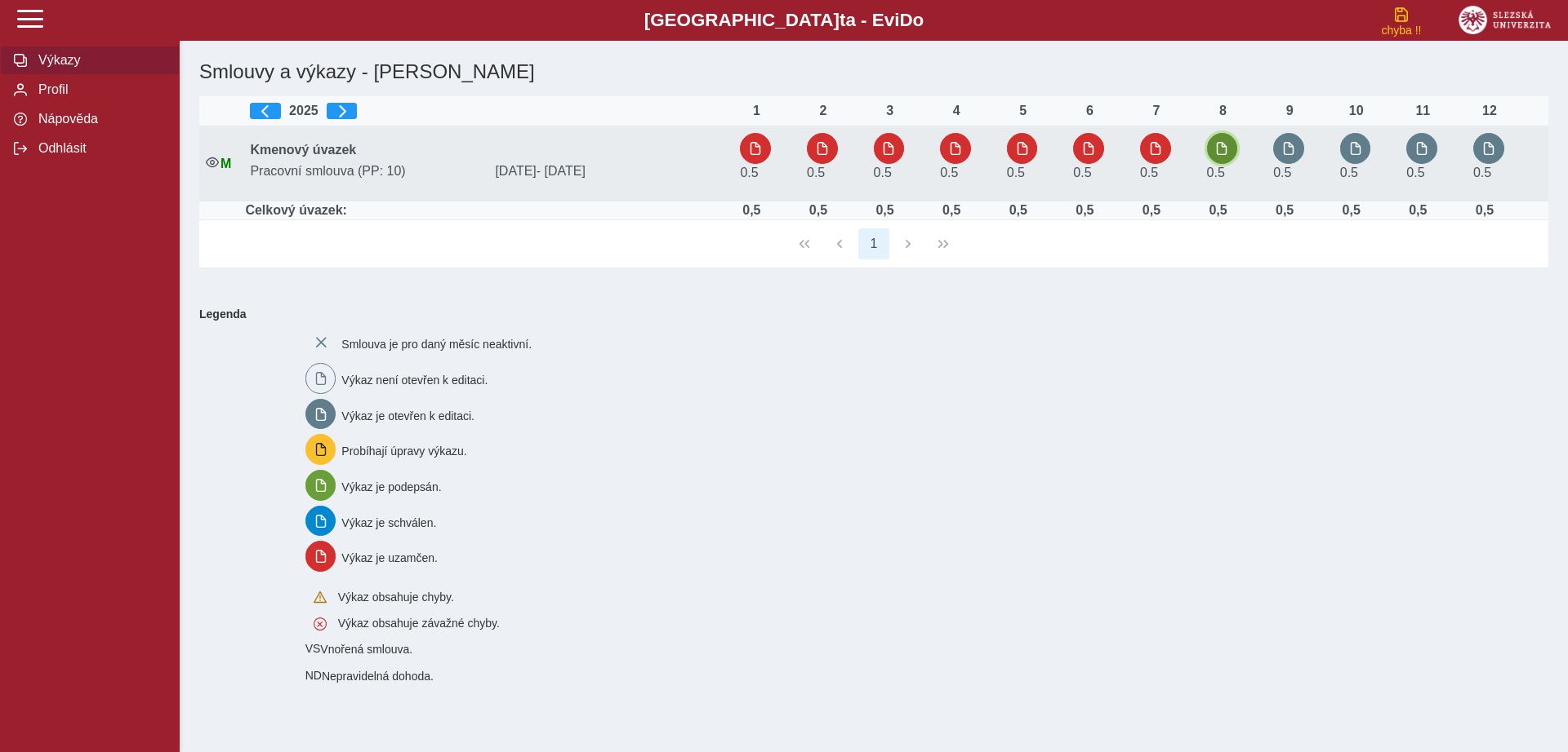
click at [1215, 158] on button "button" at bounding box center [1221, 148] width 31 height 31
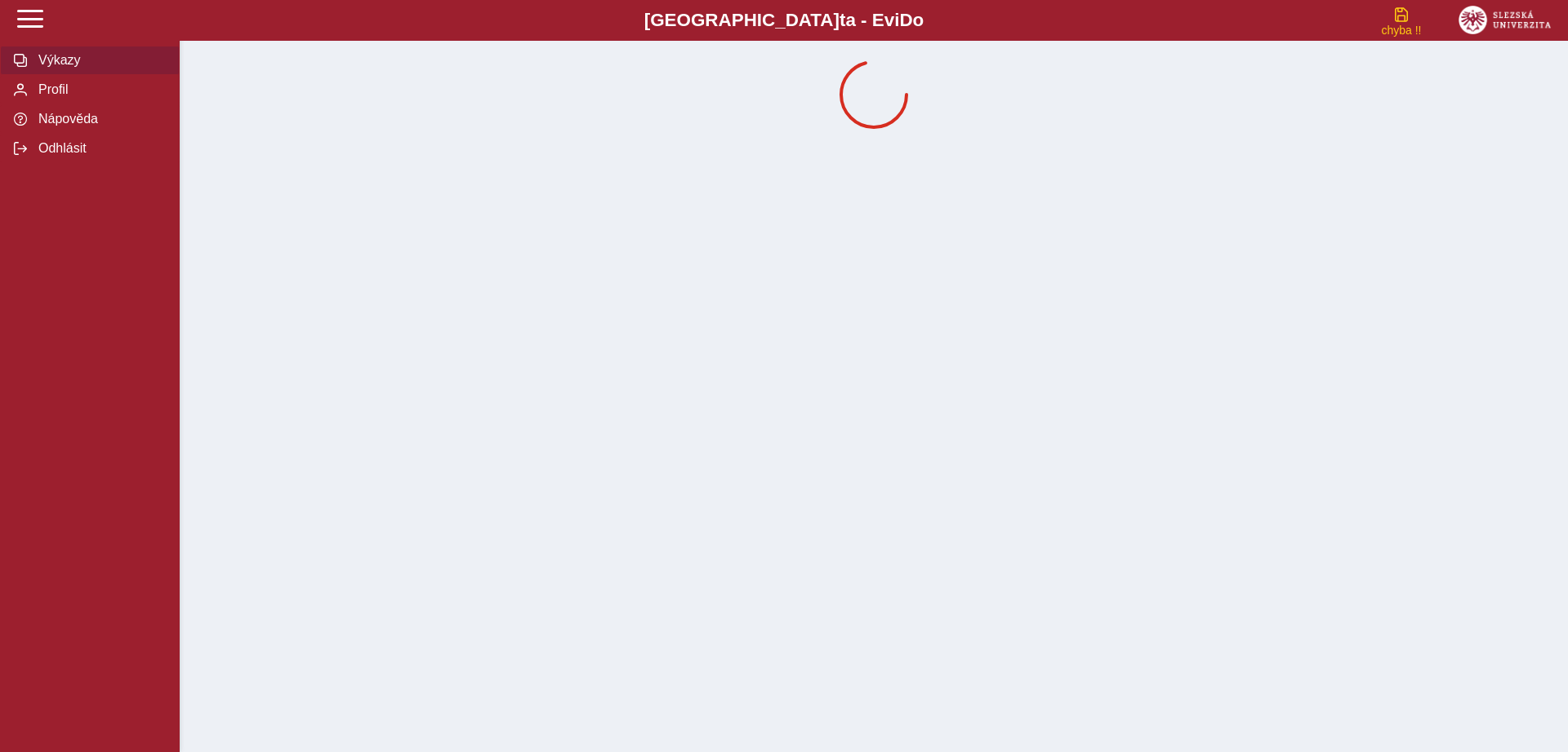
click at [67, 67] on span "Výkazy" at bounding box center [100, 60] width 132 height 15
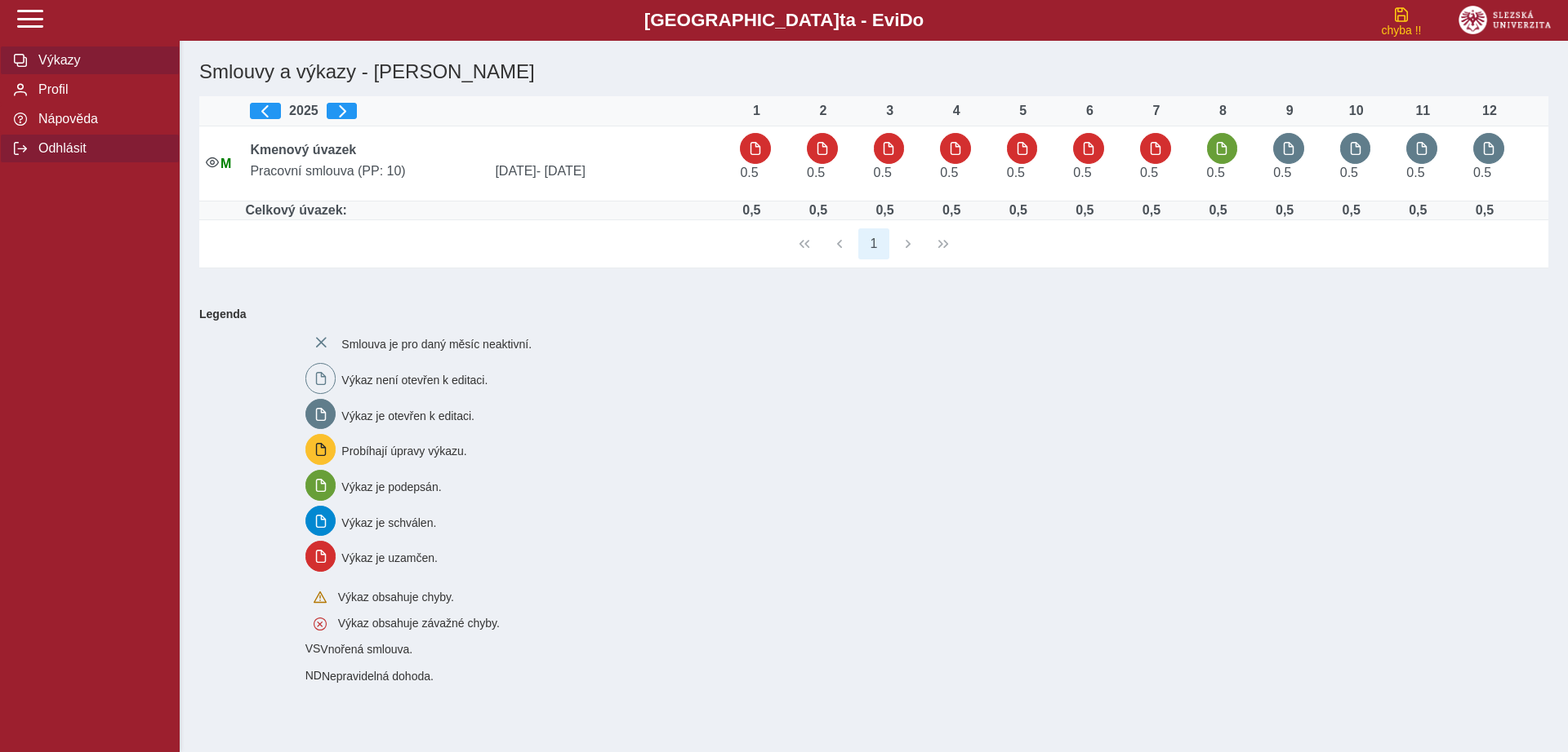
click at [73, 156] on span "Odhlásit" at bounding box center [100, 148] width 132 height 15
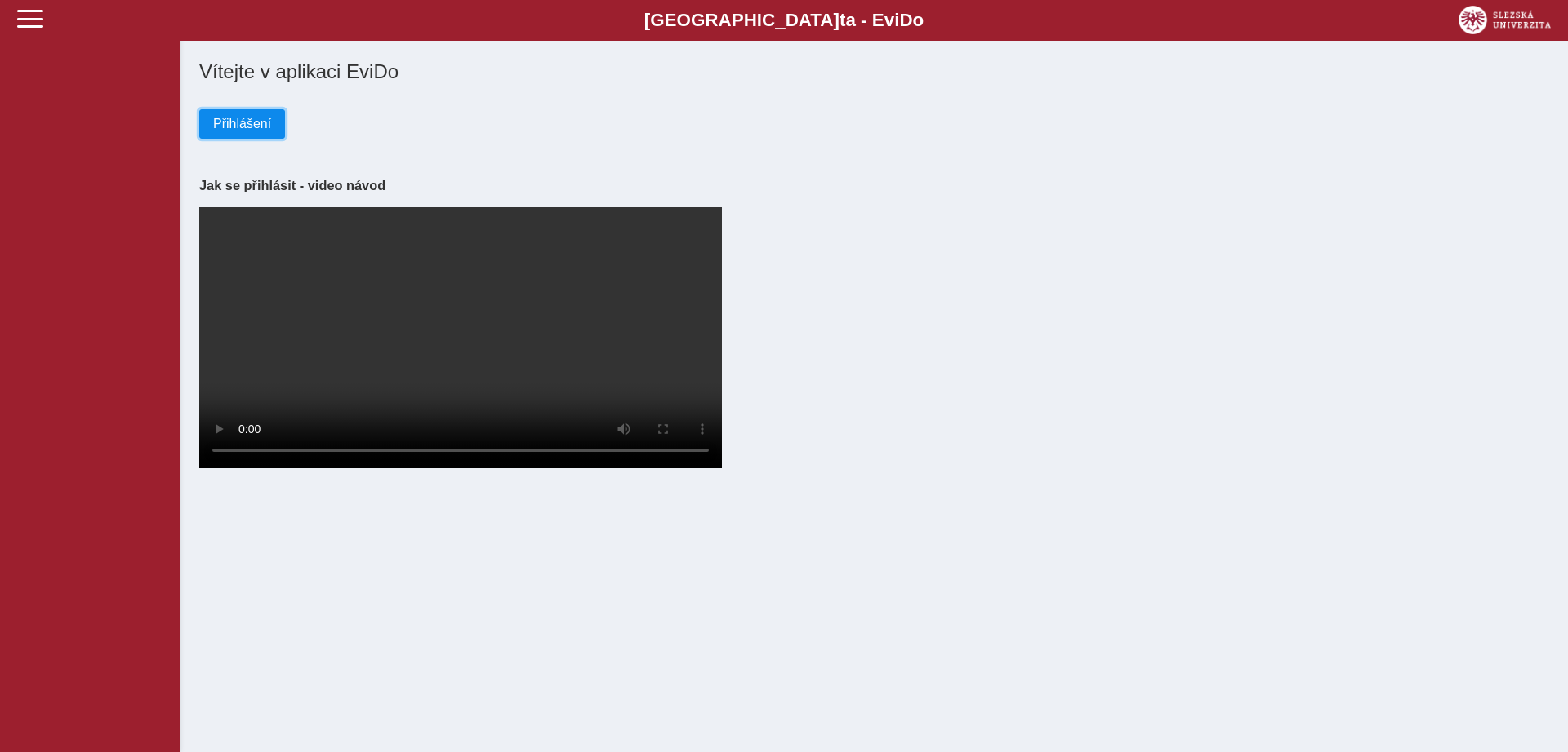
click at [253, 131] on span "Přihlášení" at bounding box center [242, 123] width 58 height 15
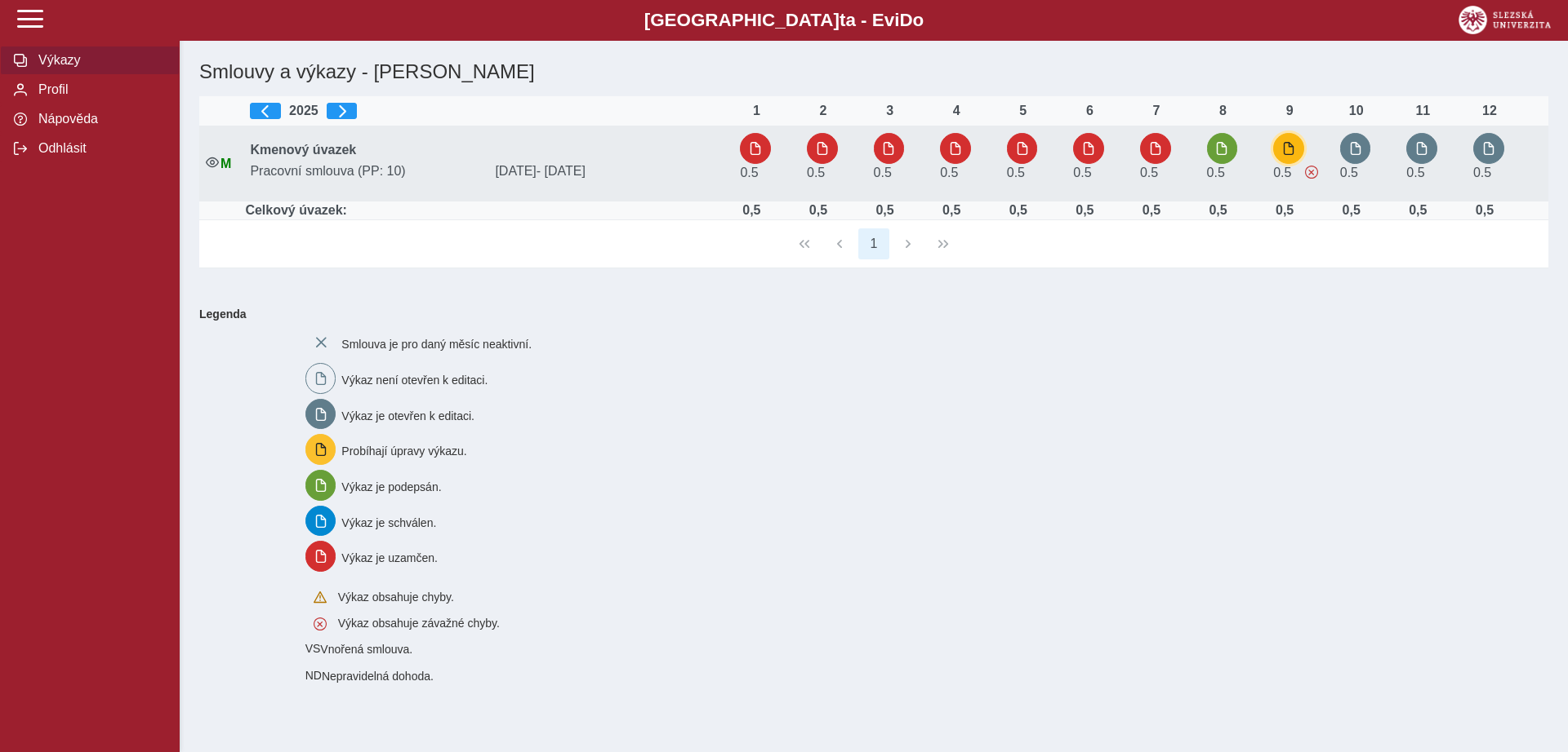
click at [1295, 155] on span "button" at bounding box center [1288, 148] width 13 height 13
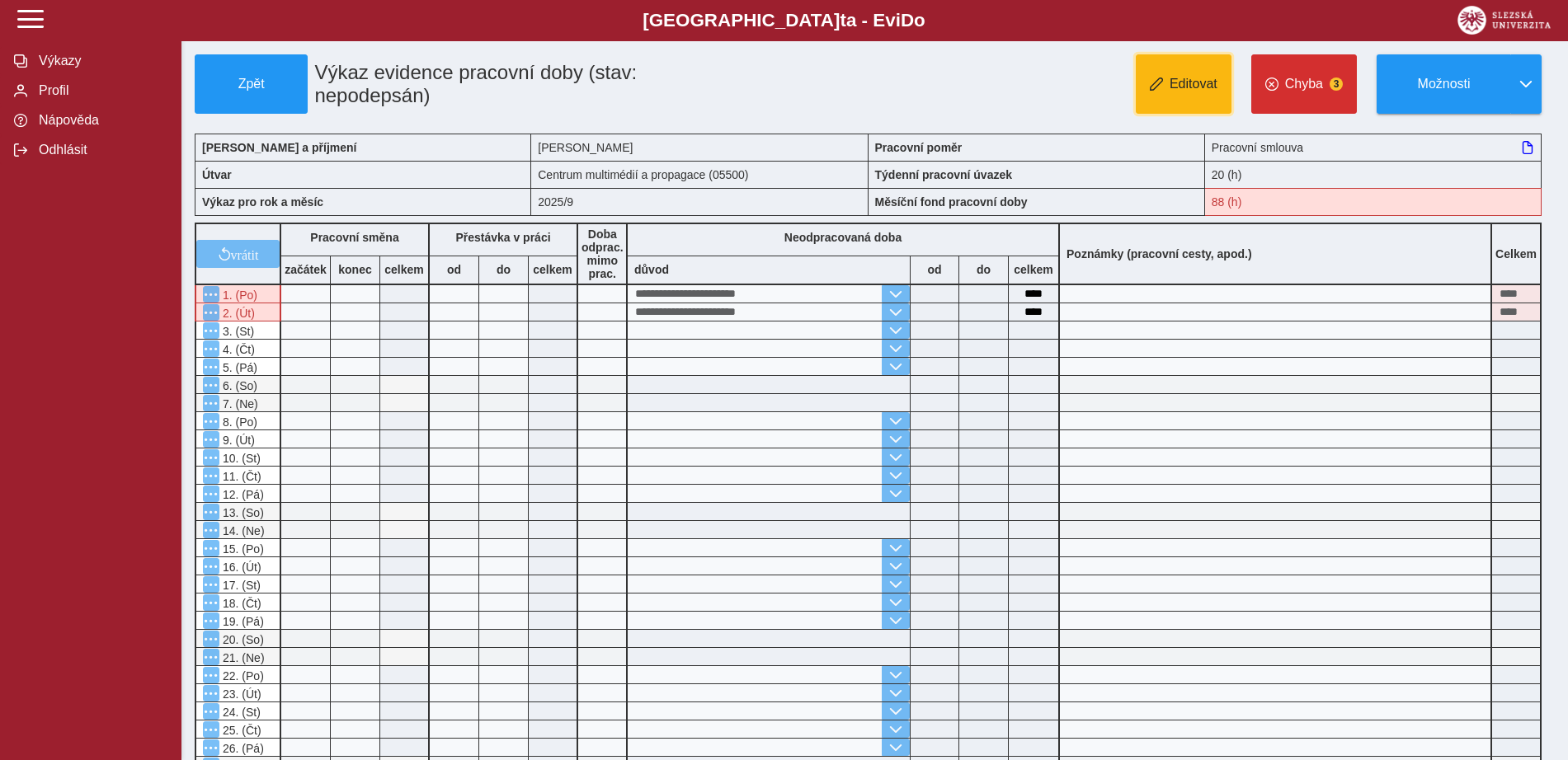
click at [1193, 80] on span "Editovat" at bounding box center [1194, 84] width 48 height 15
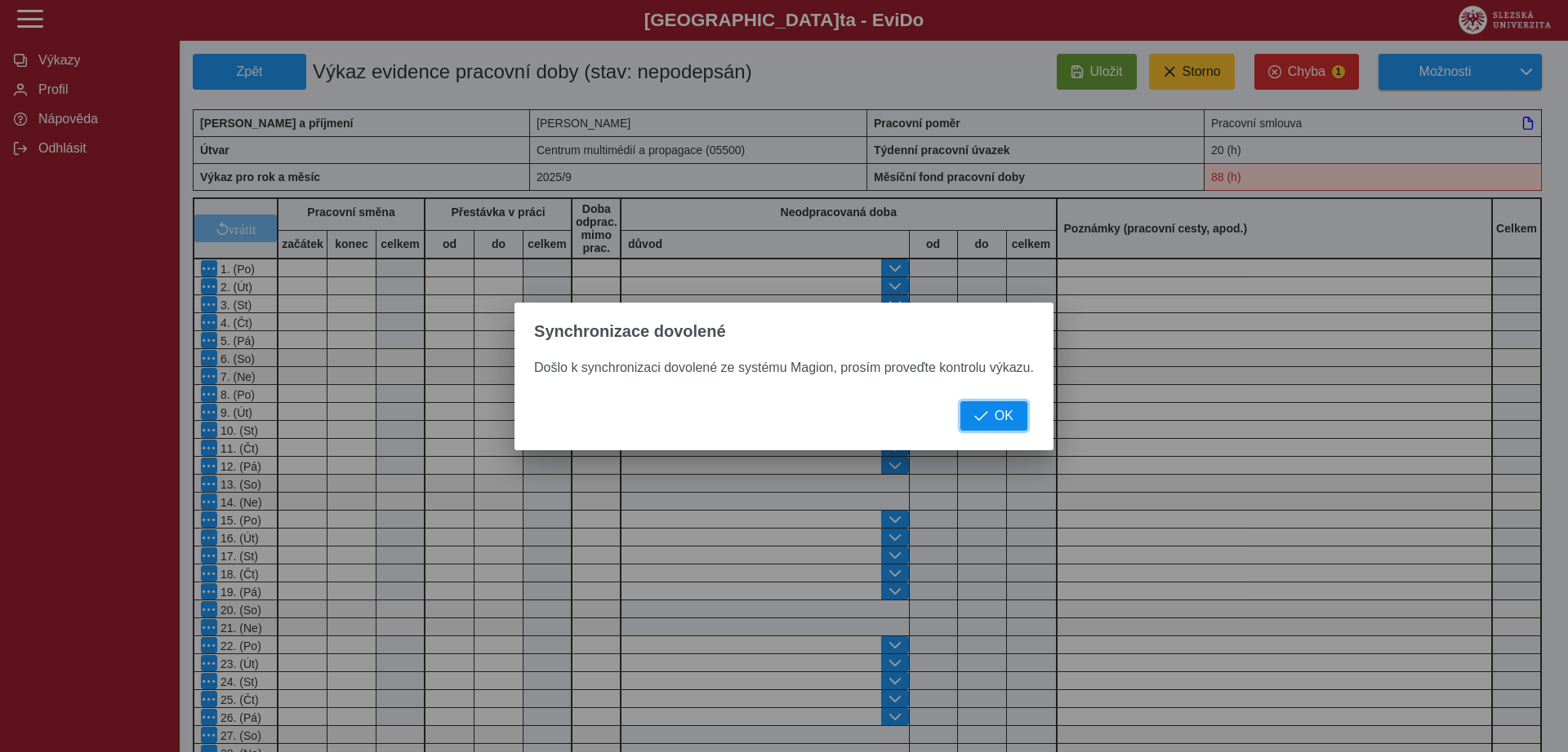
click at [982, 416] on span "button" at bounding box center [981, 415] width 14 height 13
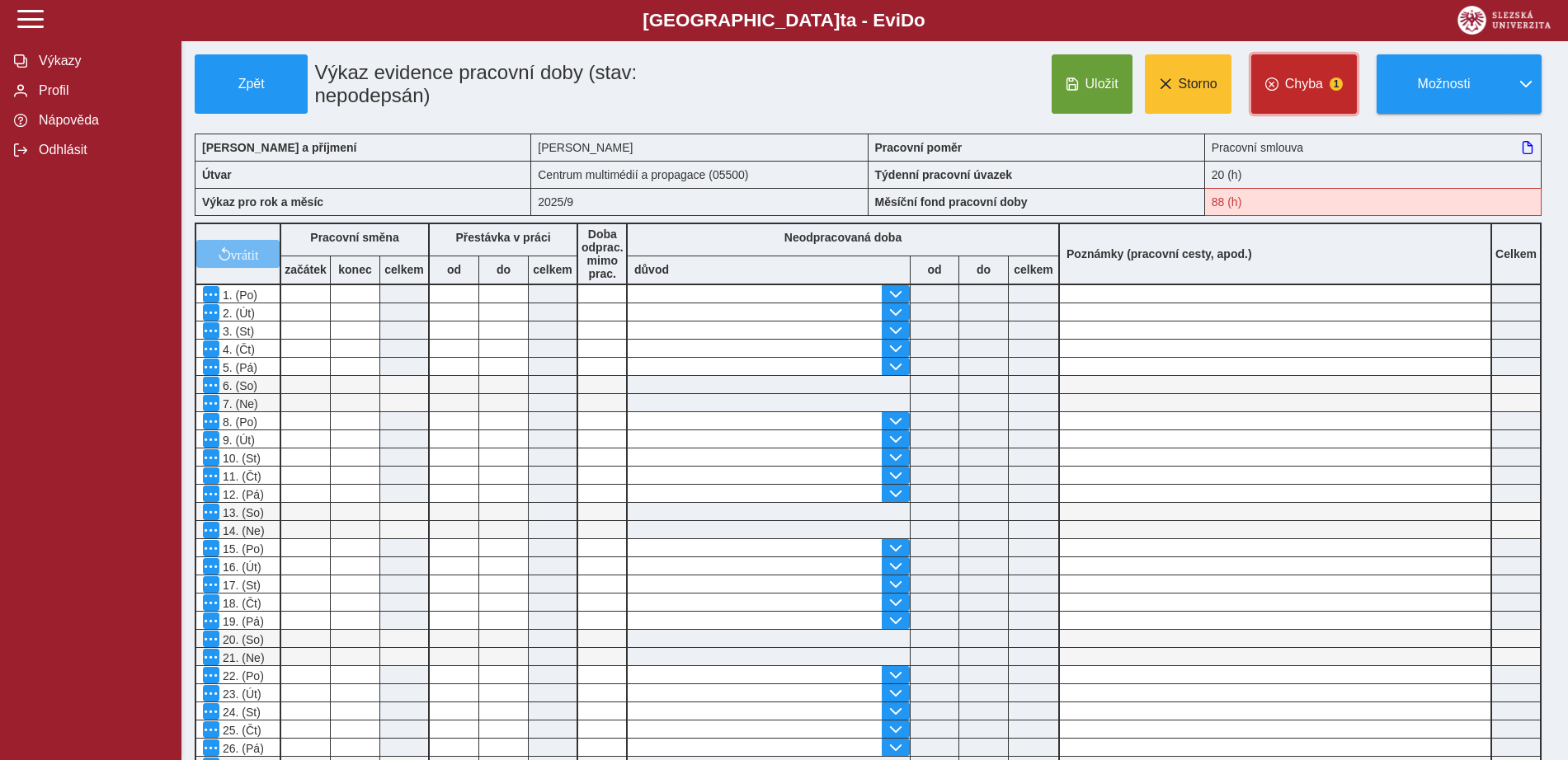
click at [1310, 92] on span "Chyba" at bounding box center [1304, 84] width 38 height 15
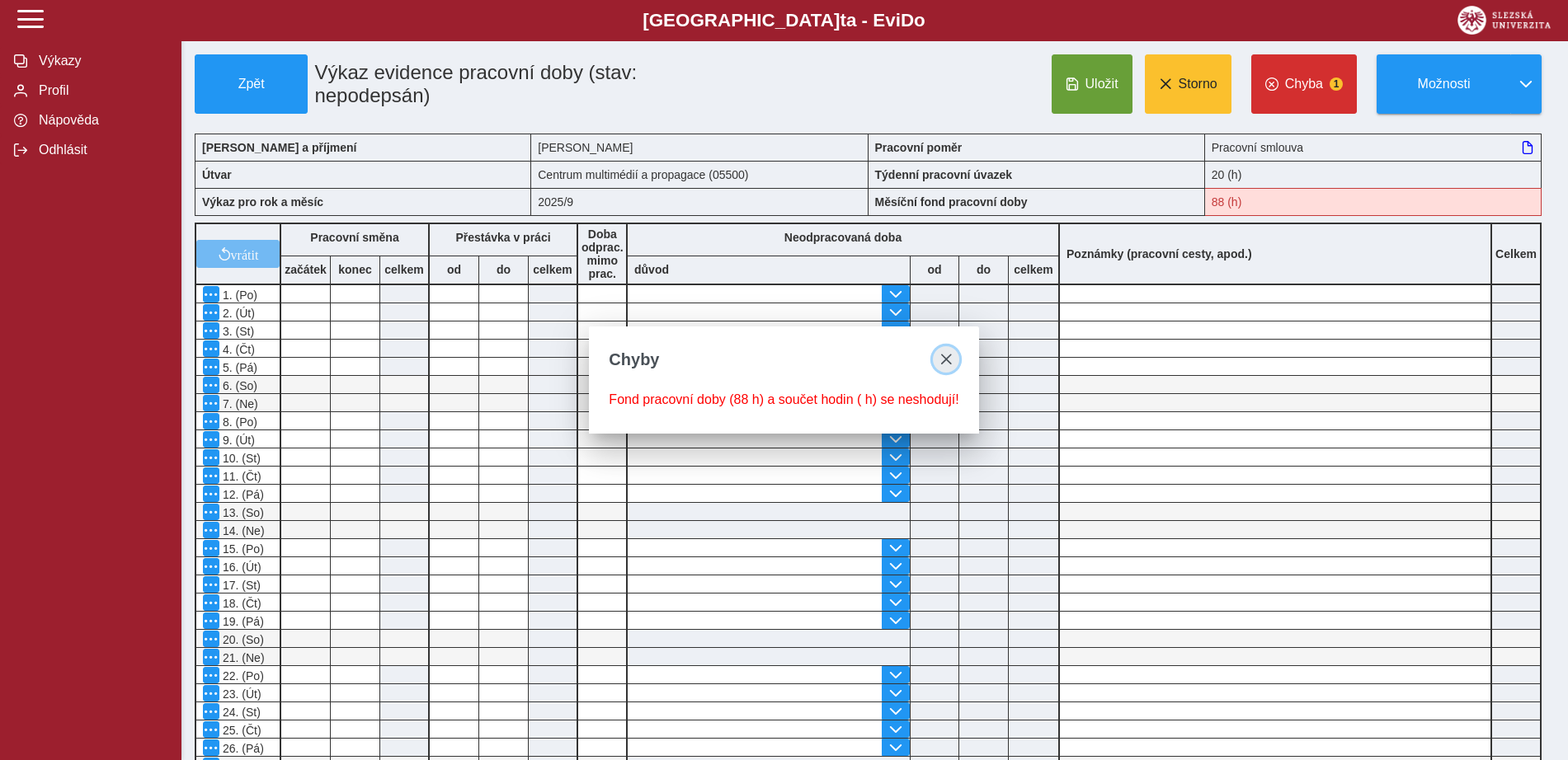
click at [945, 361] on span "close" at bounding box center [946, 359] width 13 height 13
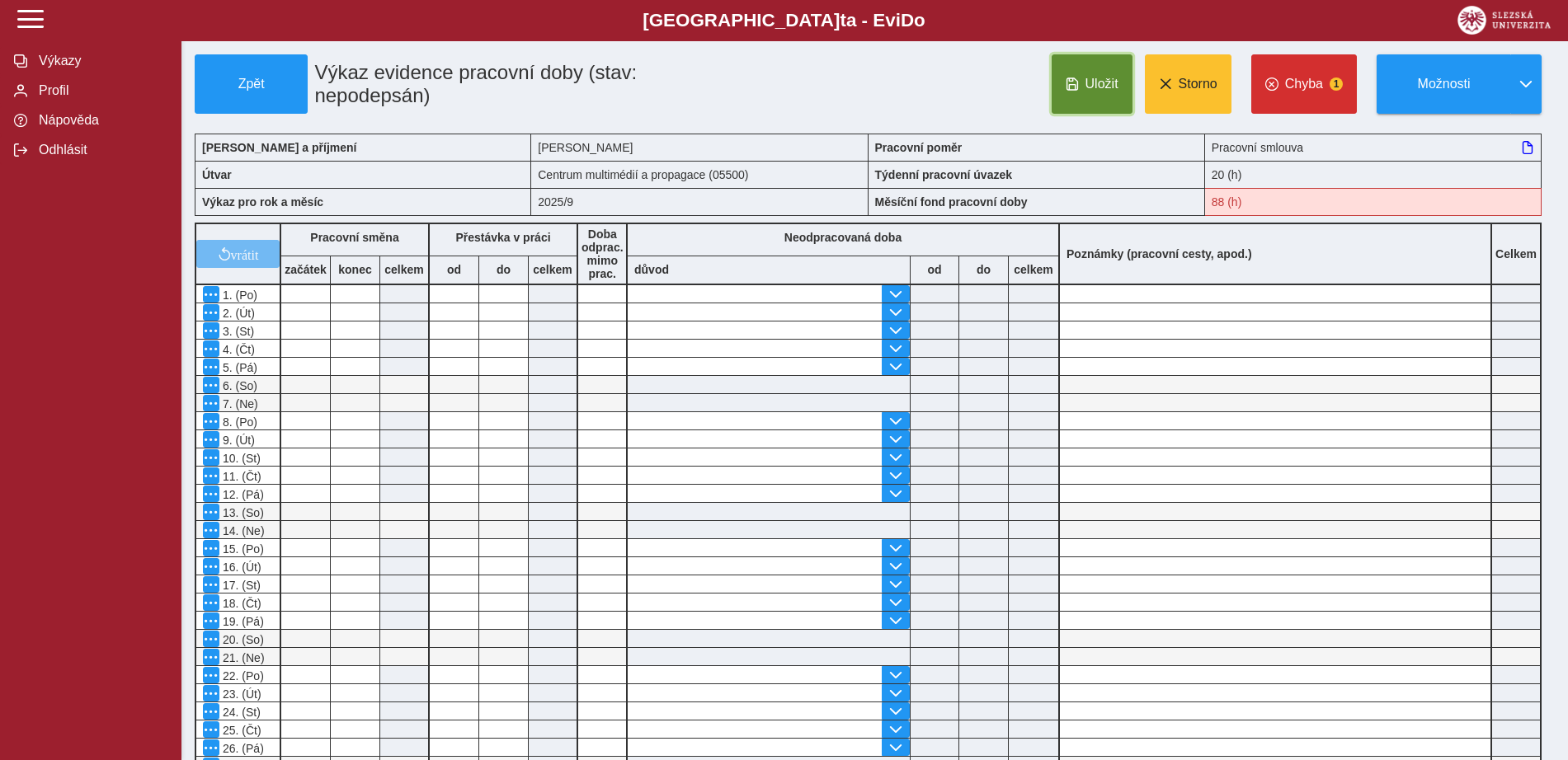
click at [1121, 81] on button "Uložit" at bounding box center [1091, 85] width 81 height 60
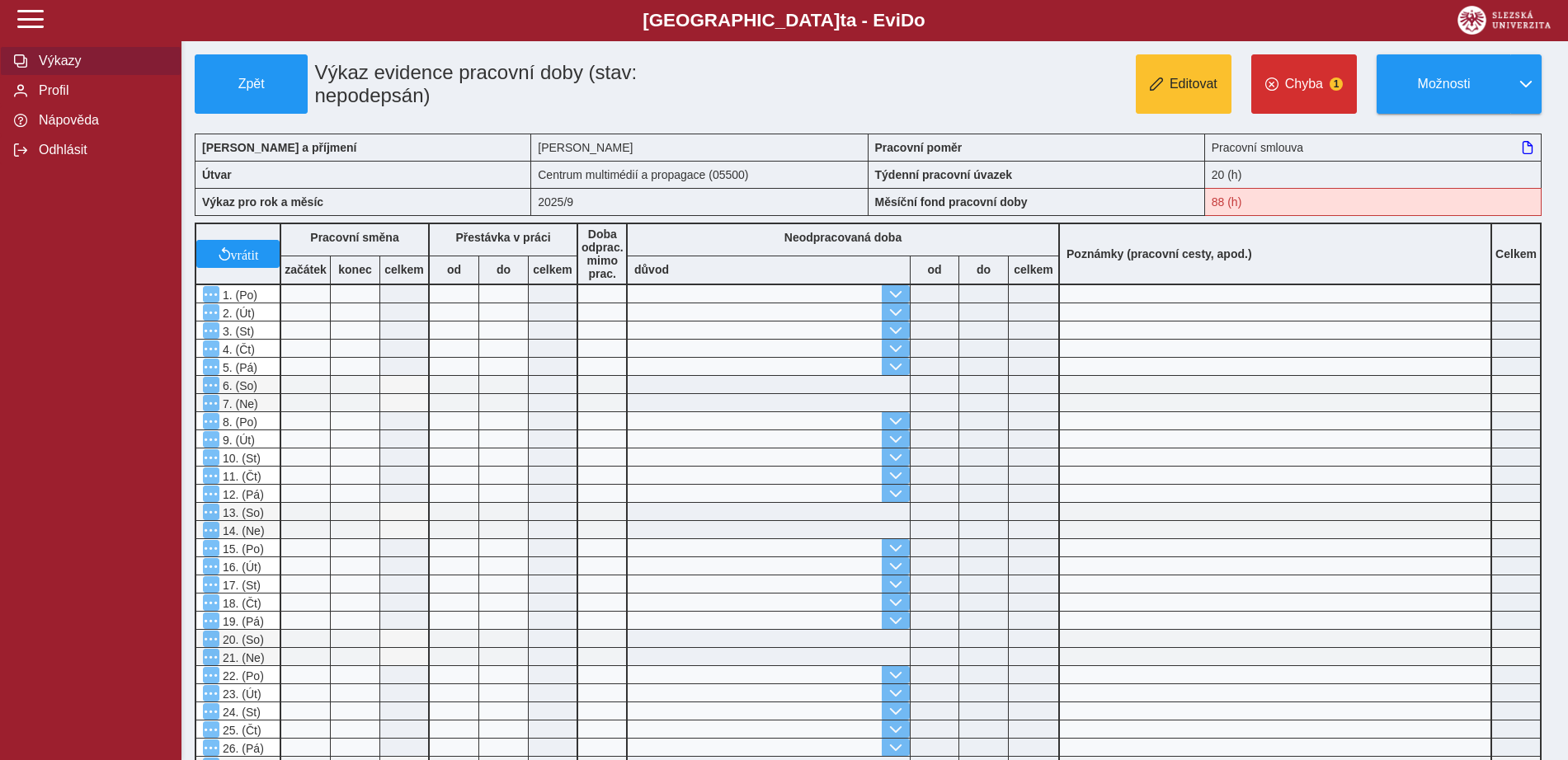
click at [72, 64] on span "Výkazy" at bounding box center [101, 61] width 134 height 15
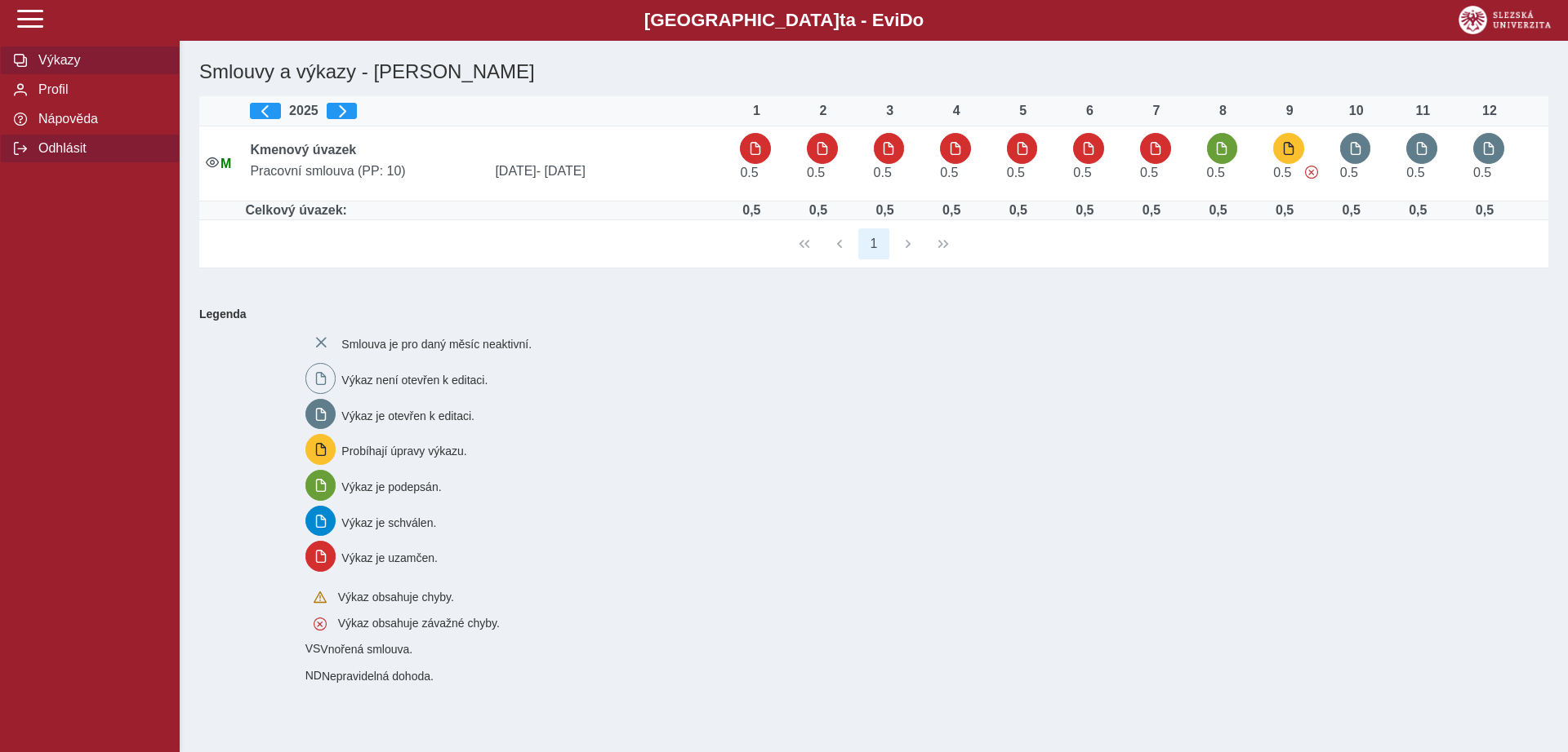
click at [54, 156] on span "Odhlásit" at bounding box center [100, 148] width 132 height 15
